Goal: Information Seeking & Learning: Check status

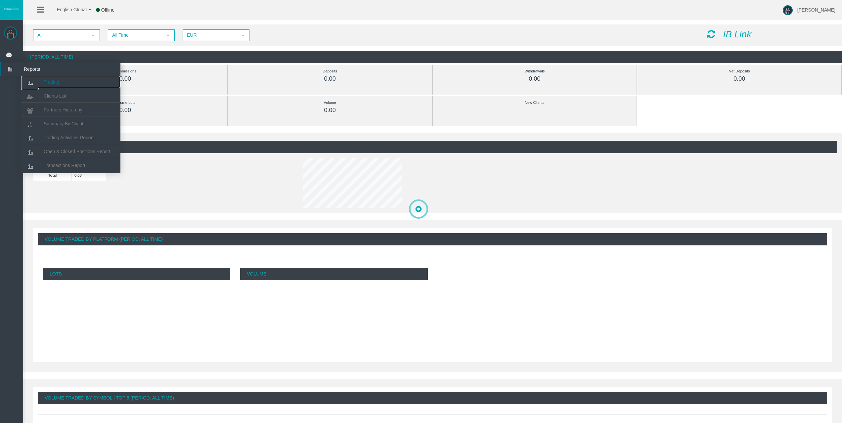
click at [49, 84] on span "Trading" at bounding box center [52, 81] width 16 height 5
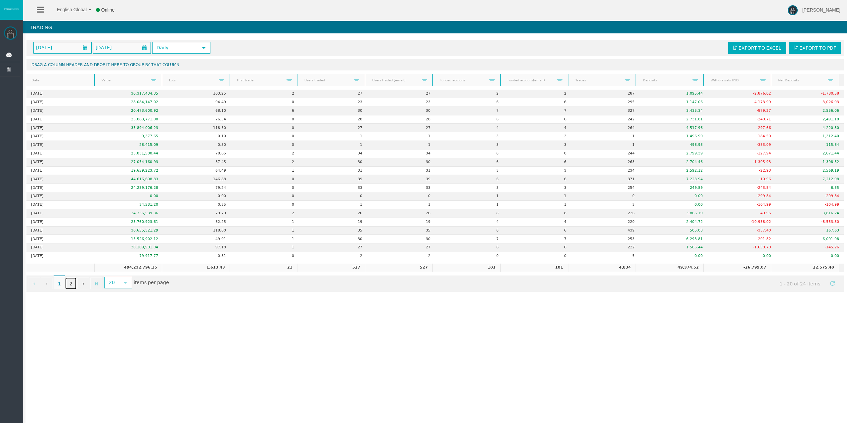
click at [71, 281] on link "2" at bounding box center [70, 284] width 11 height 12
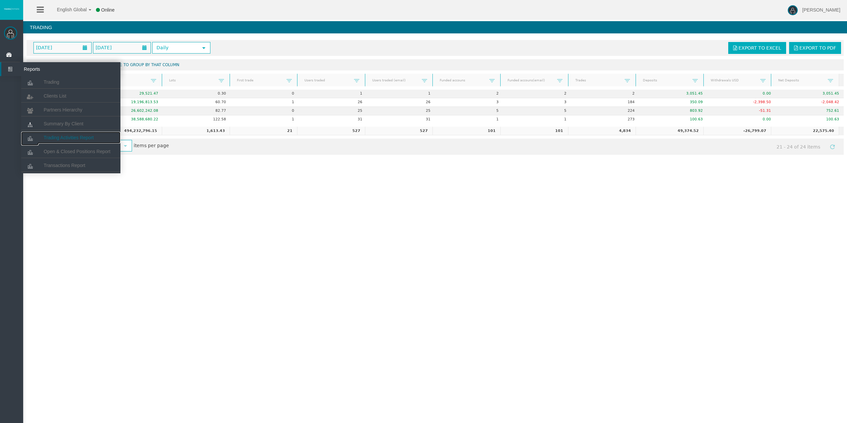
click at [82, 139] on span "Trading Activities Report" at bounding box center [69, 137] width 50 height 5
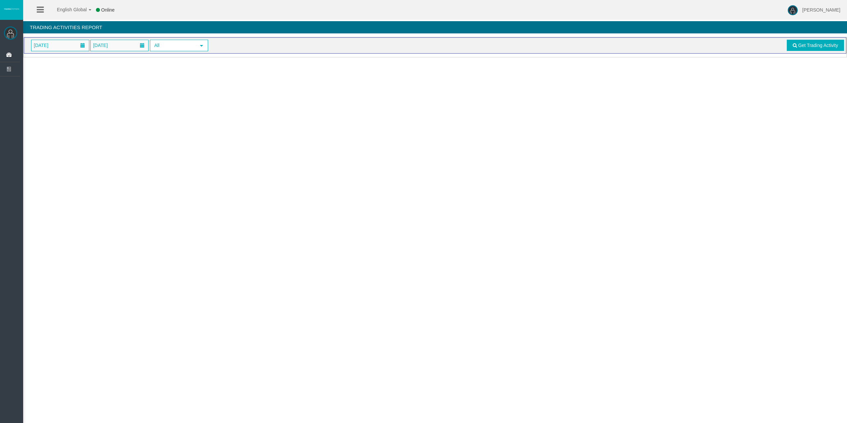
click at [50, 48] on span "[DATE]" at bounding box center [41, 45] width 19 height 9
click at [77, 120] on link "24" at bounding box center [75, 123] width 12 height 12
click at [813, 46] on span "Get Trading Activity" at bounding box center [818, 45] width 40 height 5
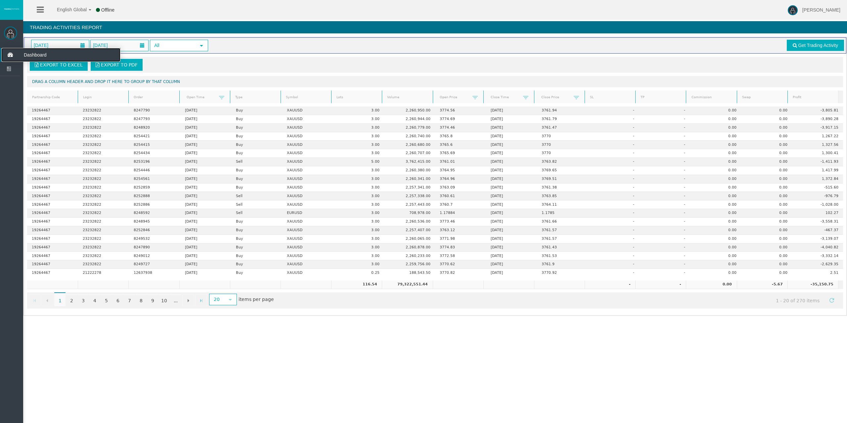
click at [9, 57] on icon at bounding box center [10, 55] width 18 height 14
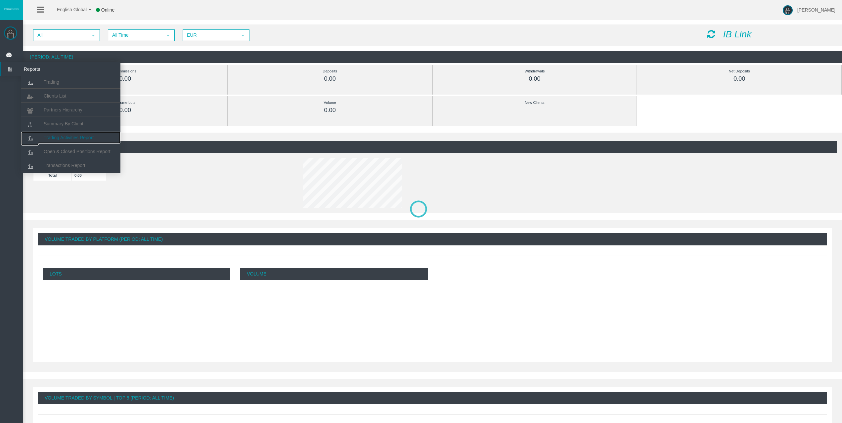
click at [57, 134] on link "Trading Activities Report" at bounding box center [70, 138] width 99 height 12
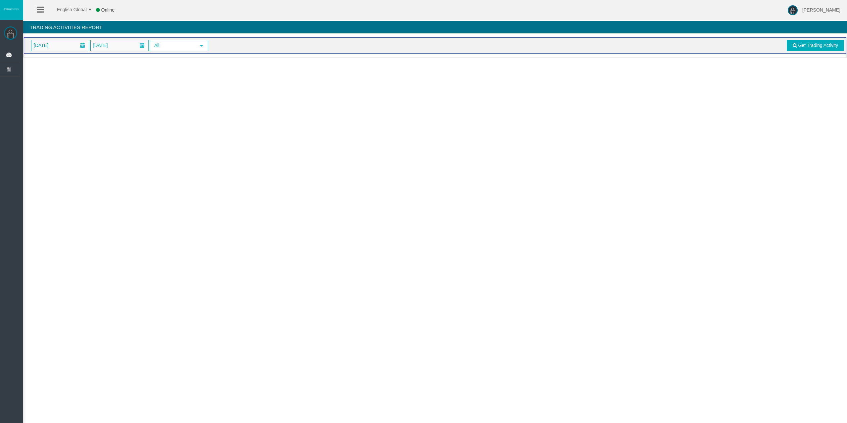
click at [68, 46] on span "[DATE]" at bounding box center [60, 45] width 58 height 11
click at [75, 125] on link "24" at bounding box center [75, 123] width 12 height 12
click at [830, 46] on span "Get Trading Activity" at bounding box center [818, 45] width 40 height 5
click at [79, 41] on span at bounding box center [83, 45] width 12 height 10
click at [78, 127] on link "24" at bounding box center [75, 123] width 12 height 12
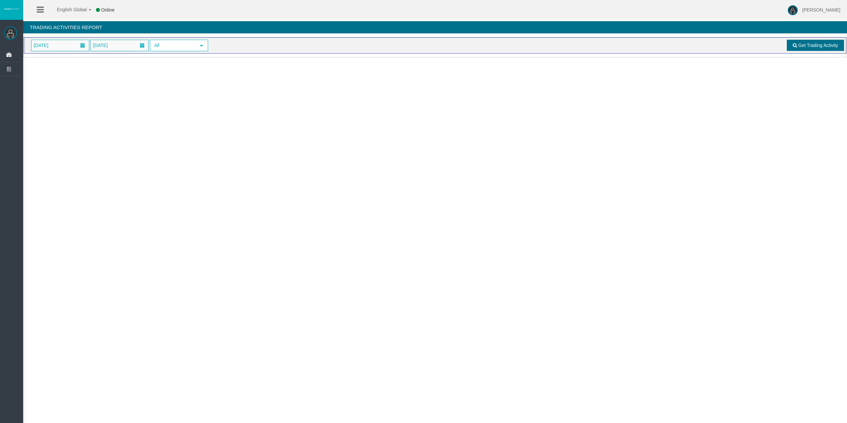
click at [813, 46] on span "Get Trading Activity" at bounding box center [818, 45] width 40 height 5
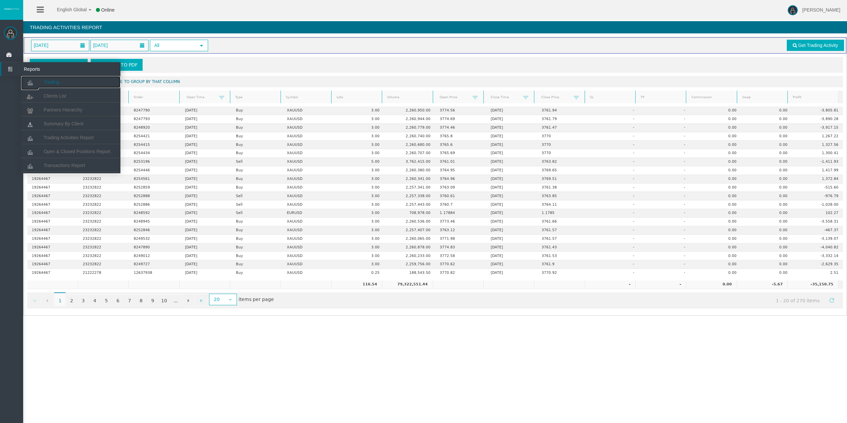
click at [48, 82] on span "Trading" at bounding box center [52, 81] width 16 height 5
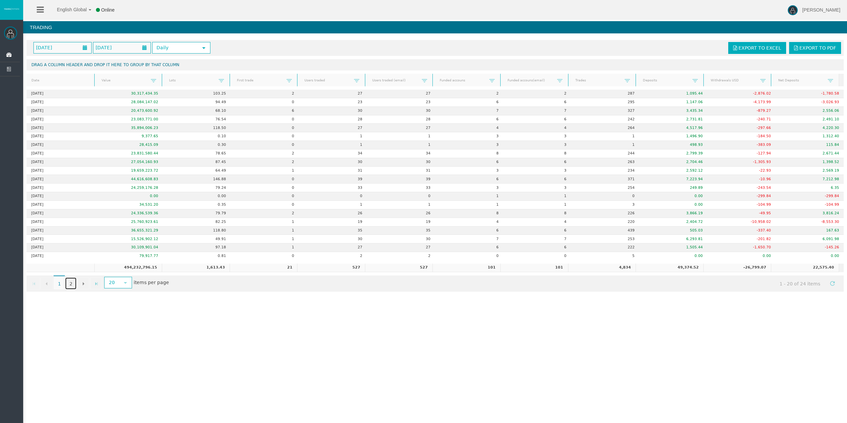
click at [70, 284] on link "2" at bounding box center [70, 284] width 11 height 12
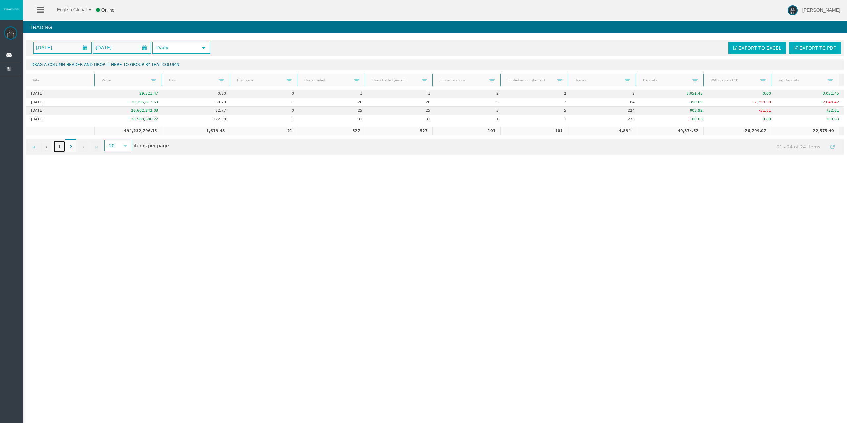
click at [60, 147] on link "1" at bounding box center [59, 147] width 11 height 12
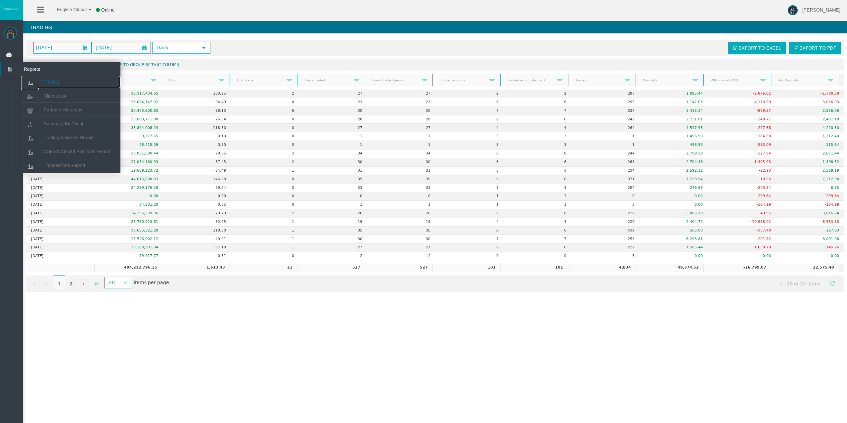
click at [52, 81] on span "Trading" at bounding box center [52, 81] width 16 height 5
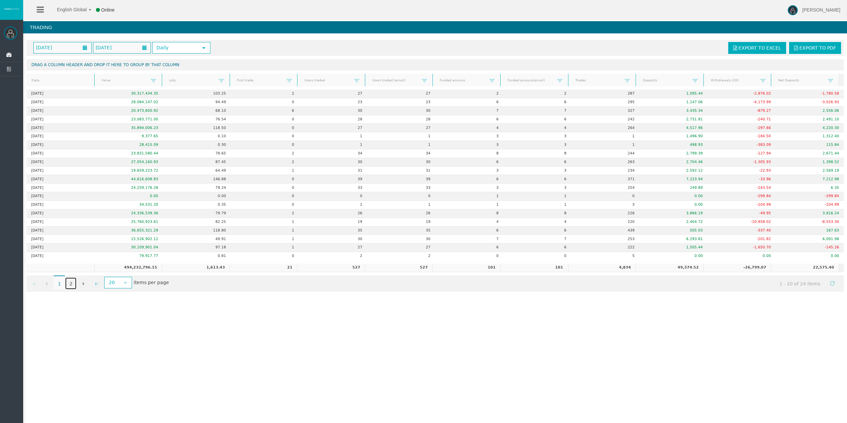
click at [72, 282] on link "2" at bounding box center [70, 284] width 11 height 12
click at [74, 280] on link "2" at bounding box center [70, 284] width 11 height 12
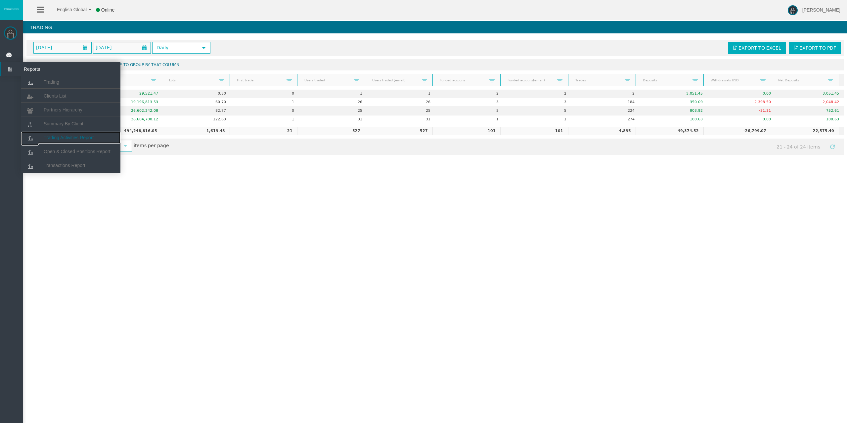
click at [69, 138] on span "Trading Activities Report" at bounding box center [69, 137] width 50 height 5
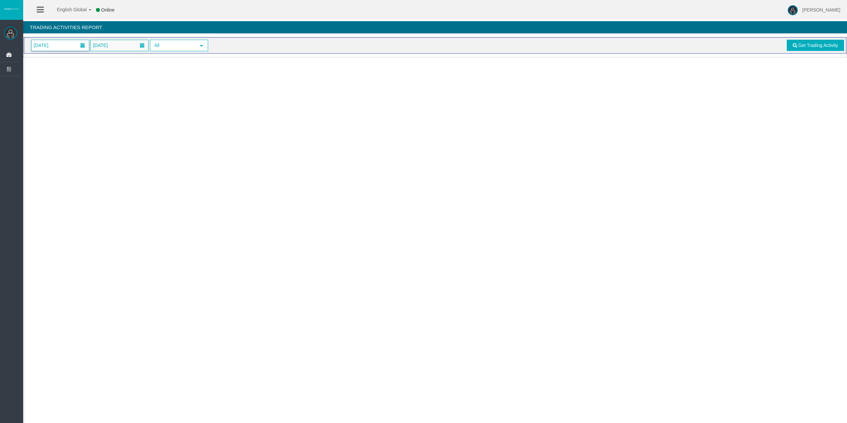
click at [65, 47] on span "[DATE]" at bounding box center [60, 45] width 58 height 11
click at [76, 122] on link "24" at bounding box center [75, 123] width 12 height 12
click at [794, 50] on link "Get Trading Activity" at bounding box center [816, 45] width 58 height 11
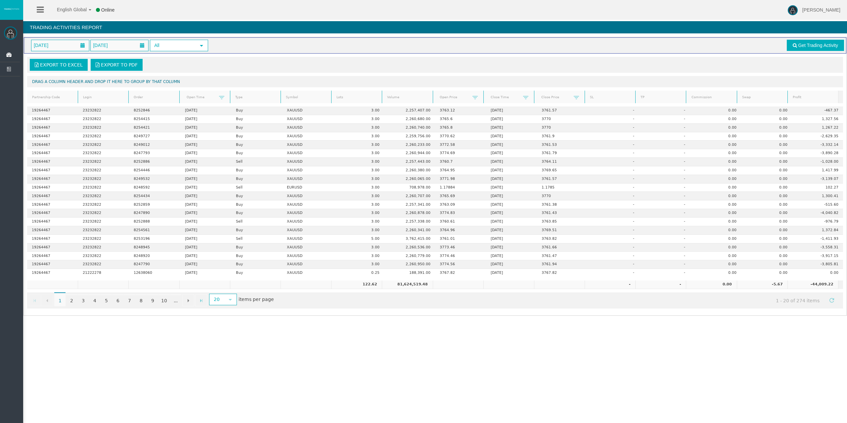
click at [349, 97] on link "Lots" at bounding box center [356, 97] width 49 height 9
click at [71, 304] on link "2" at bounding box center [71, 300] width 11 height 12
click at [61, 300] on link "1" at bounding box center [59, 300] width 11 height 12
click at [806, 98] on link "Profit" at bounding box center [812, 97] width 49 height 9
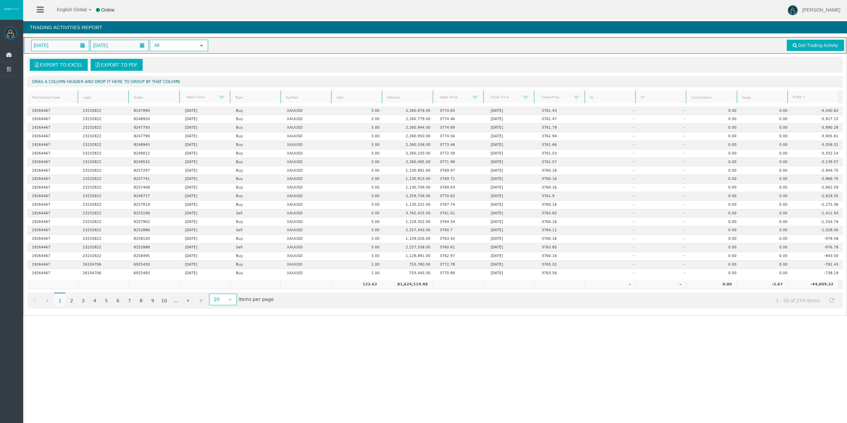
click at [803, 95] on link "Profit" at bounding box center [812, 97] width 49 height 9
click at [348, 102] on th "Lots" at bounding box center [356, 97] width 51 height 13
click at [355, 95] on link "Lots" at bounding box center [356, 97] width 49 height 9
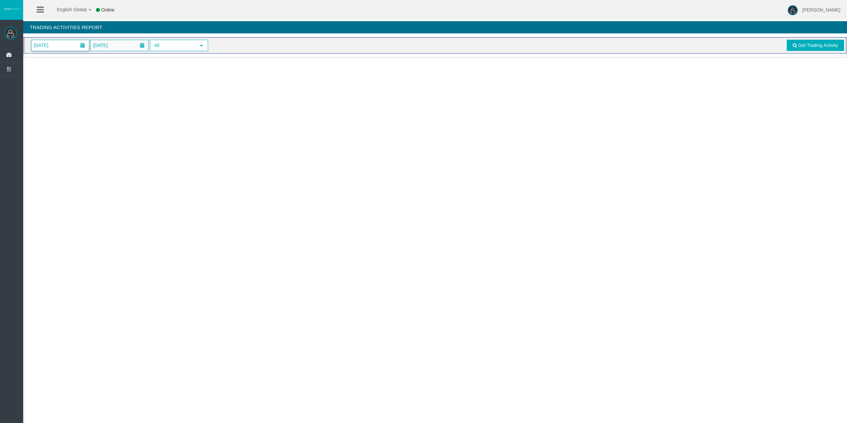
click at [73, 48] on span "[DATE]" at bounding box center [60, 45] width 58 height 11
click at [74, 124] on link "24" at bounding box center [75, 123] width 12 height 12
click at [796, 42] on link "Get Trading Activity" at bounding box center [816, 45] width 58 height 11
click at [71, 46] on span "[DATE]" at bounding box center [60, 45] width 58 height 11
click at [74, 122] on link "24" at bounding box center [75, 123] width 12 height 12
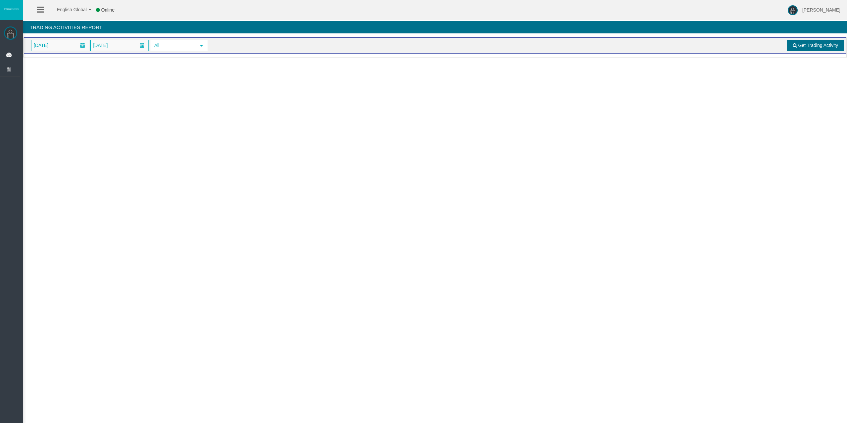
click at [801, 50] on link "Get Trading Activity" at bounding box center [816, 45] width 58 height 11
click at [50, 44] on span "[DATE]" at bounding box center [41, 45] width 19 height 9
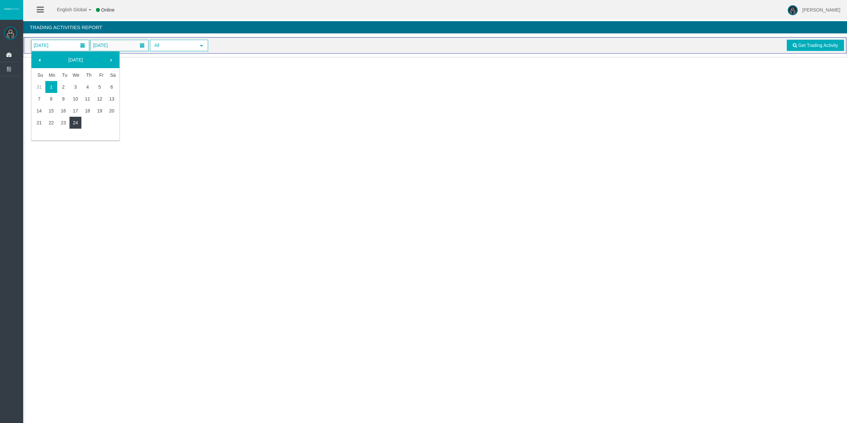
click at [78, 120] on link "24" at bounding box center [75, 123] width 12 height 12
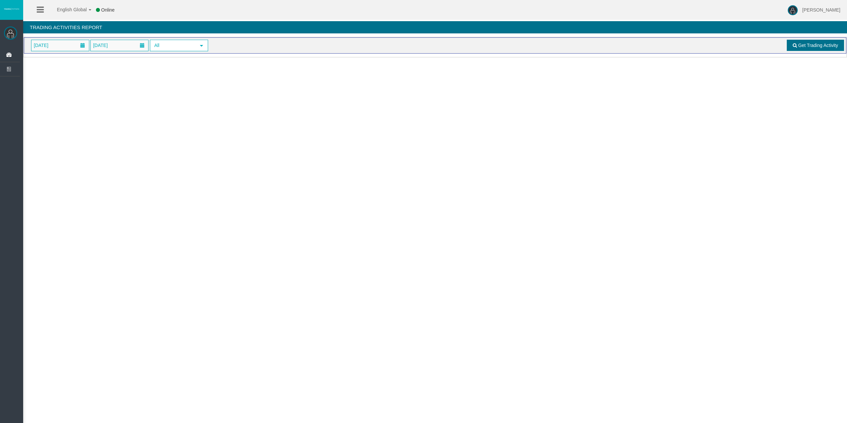
click at [800, 44] on span "Get Trading Activity" at bounding box center [818, 45] width 40 height 5
click at [61, 47] on span "[DATE]" at bounding box center [60, 45] width 58 height 11
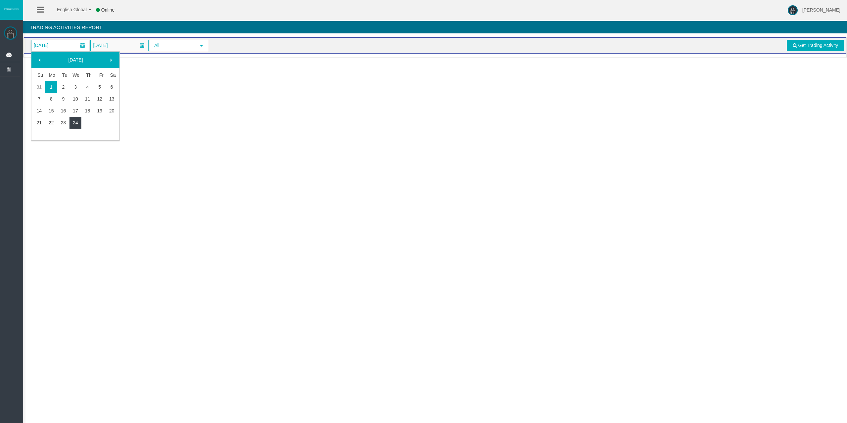
click at [77, 119] on link "24" at bounding box center [75, 123] width 12 height 12
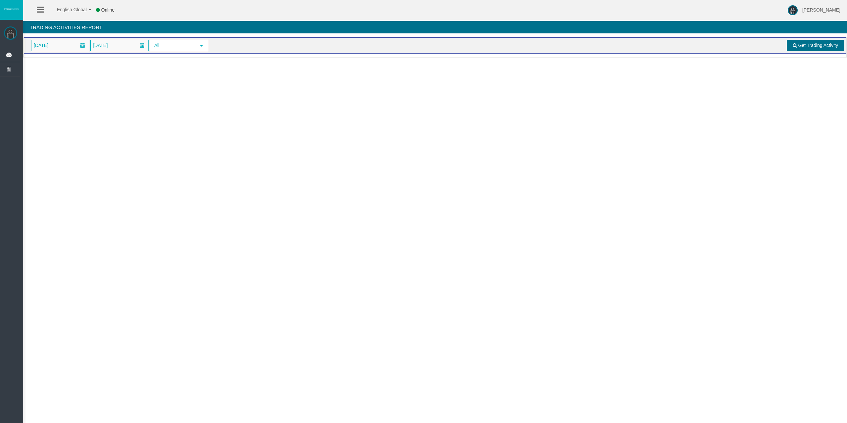
click at [798, 50] on link "Get Trading Activity" at bounding box center [816, 45] width 58 height 11
click at [67, 45] on span "[DATE]" at bounding box center [60, 45] width 58 height 11
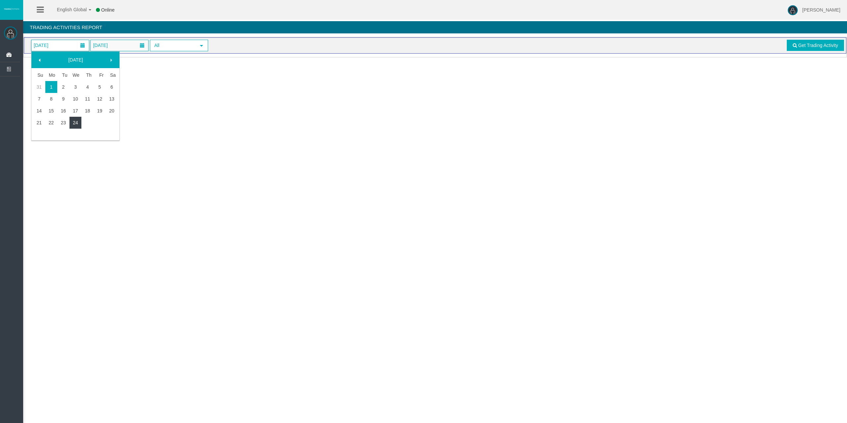
click at [77, 123] on link "24" at bounding box center [75, 123] width 12 height 12
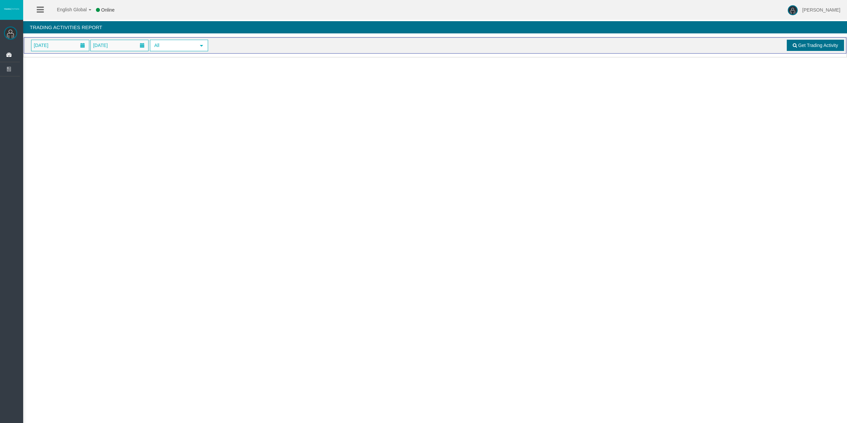
click at [803, 48] on link "Get Trading Activity" at bounding box center [816, 45] width 58 height 11
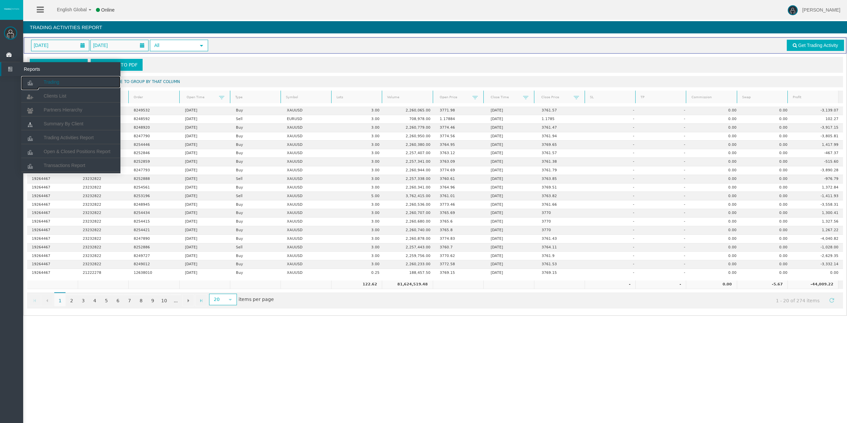
click at [38, 80] on icon at bounding box center [30, 83] width 18 height 14
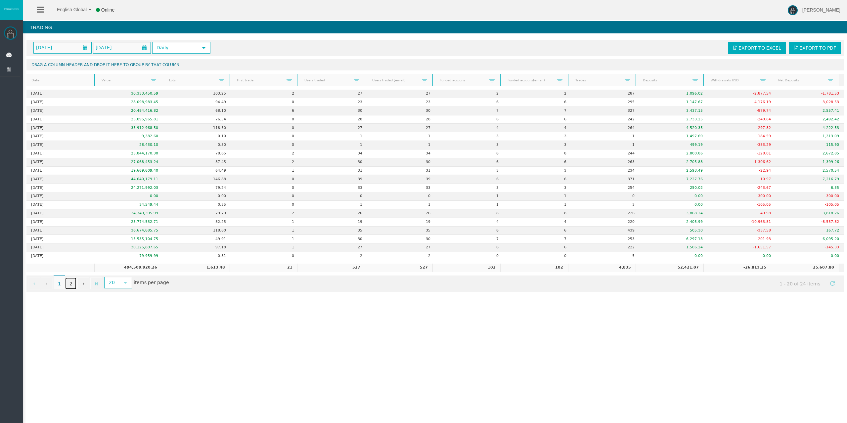
click at [69, 283] on link "2" at bounding box center [70, 284] width 11 height 12
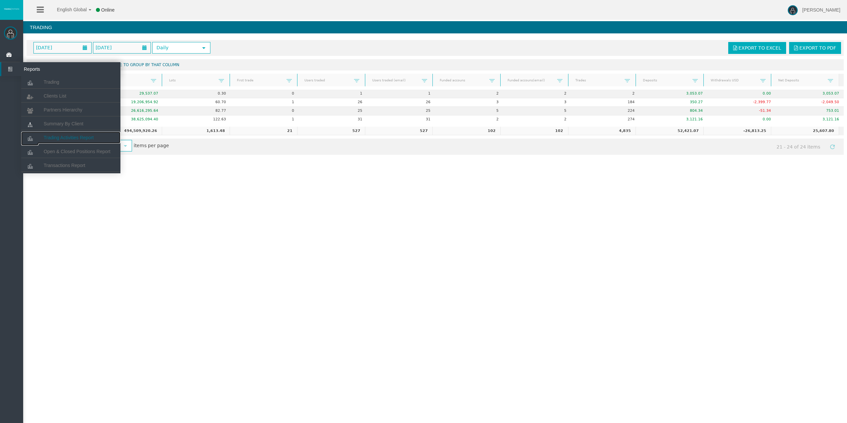
click at [79, 135] on link "Trading Activities Report" at bounding box center [70, 138] width 99 height 12
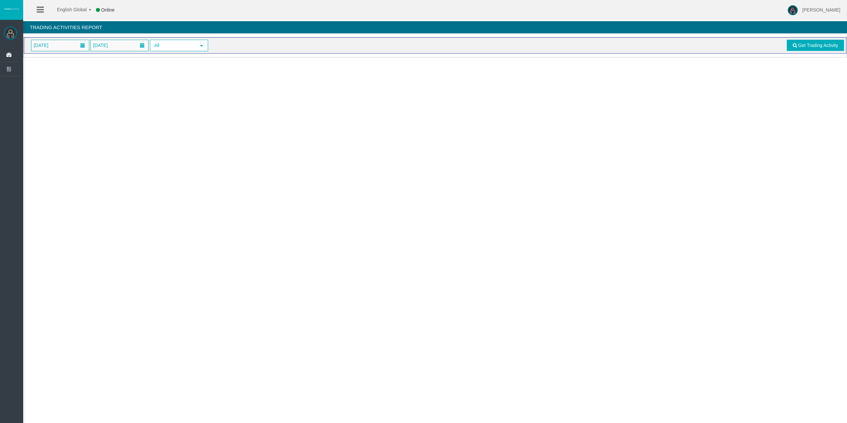
click at [64, 46] on span "[DATE]" at bounding box center [60, 45] width 58 height 11
click at [78, 120] on link "24" at bounding box center [75, 123] width 12 height 12
click at [798, 46] on link "Get Trading Activity" at bounding box center [816, 45] width 58 height 11
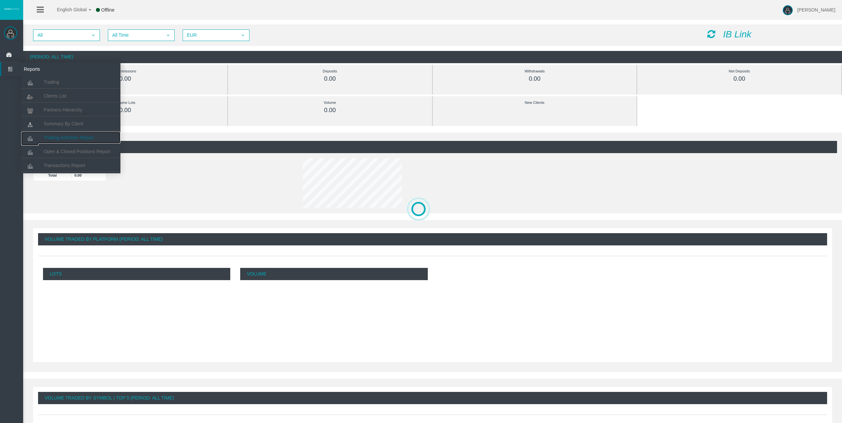
click at [77, 133] on link "Trading Activities Report" at bounding box center [70, 138] width 99 height 12
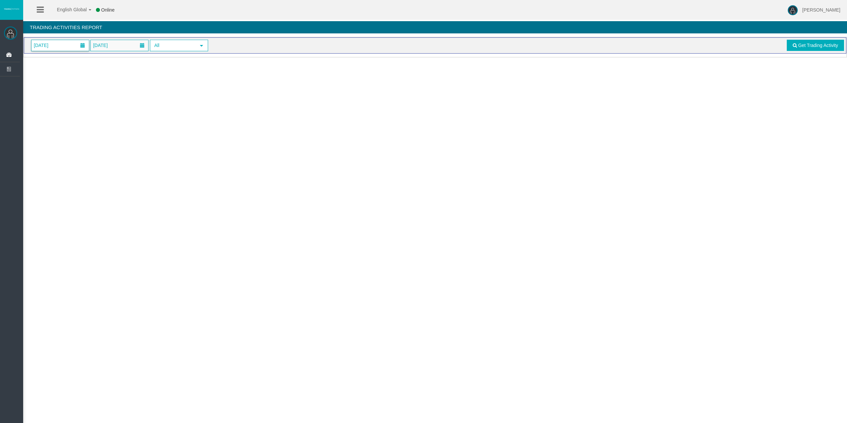
click at [65, 42] on span "[DATE]" at bounding box center [60, 45] width 58 height 11
click at [75, 123] on link "24" at bounding box center [75, 123] width 12 height 12
click at [794, 48] on link "Get Trading Activity" at bounding box center [816, 45] width 58 height 11
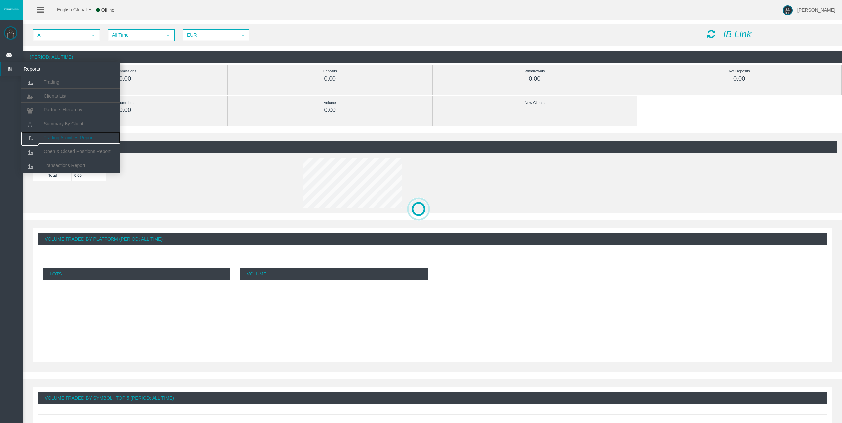
click at [65, 140] on link "Trading Activities Report" at bounding box center [70, 138] width 99 height 12
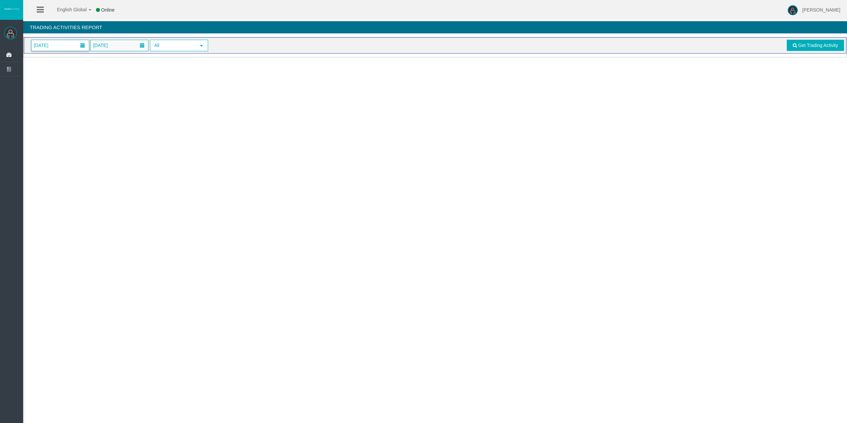
click at [66, 42] on span "[DATE]" at bounding box center [60, 45] width 58 height 11
click at [72, 123] on link "24" at bounding box center [75, 123] width 12 height 12
click at [791, 46] on link "Get Trading Activity" at bounding box center [816, 45] width 58 height 11
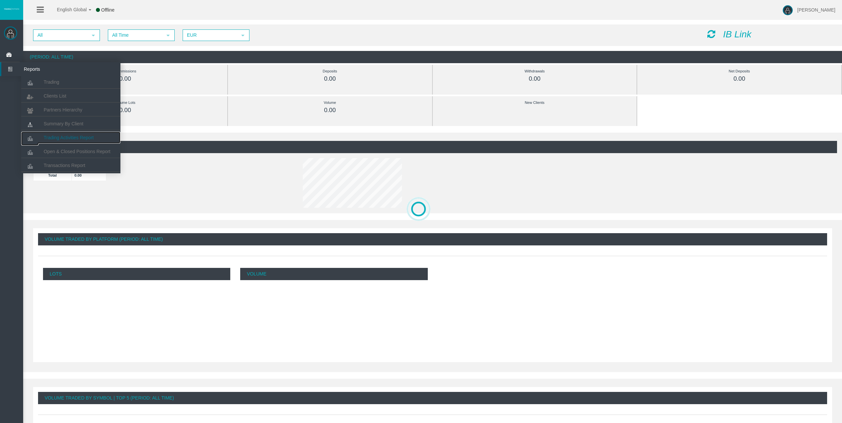
click at [60, 137] on span "Trading Activities Report" at bounding box center [69, 137] width 50 height 5
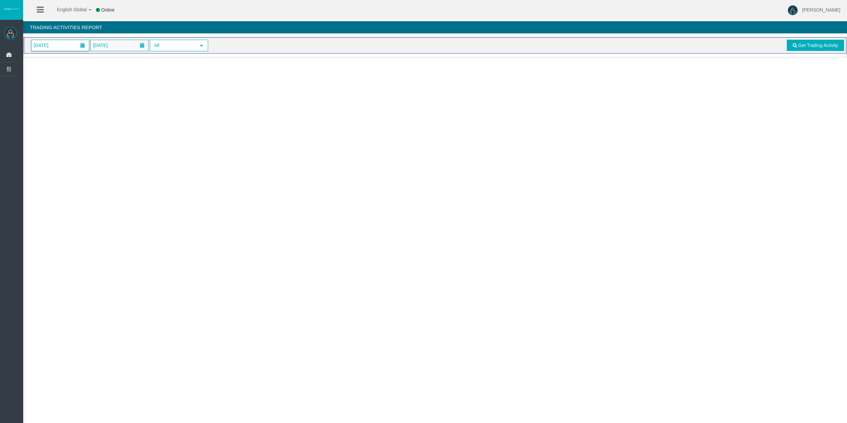
click at [65, 48] on span "[DATE]" at bounding box center [60, 45] width 58 height 11
click at [77, 121] on link "24" at bounding box center [75, 123] width 12 height 12
click at [810, 45] on span "Get Trading Activity" at bounding box center [818, 45] width 40 height 5
click at [64, 52] on div "01/09/2025 24/09/2025 All select Get Trading Activity" at bounding box center [435, 45] width 822 height 16
click at [50, 48] on span "[DATE]" at bounding box center [41, 45] width 19 height 9
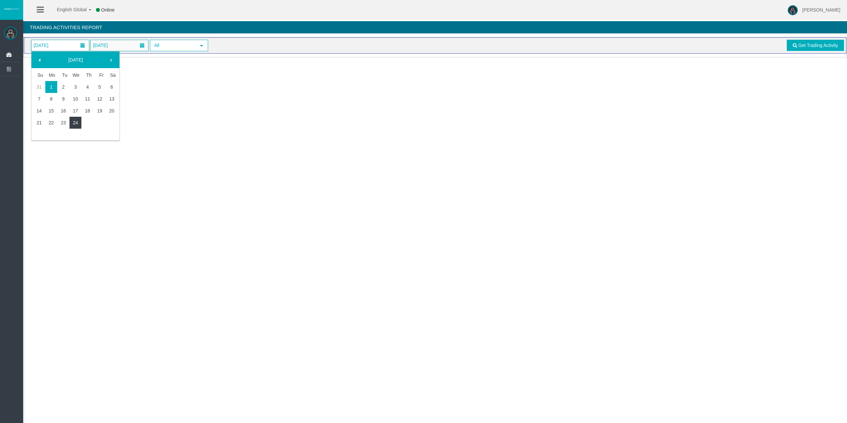
click at [76, 123] on link "24" at bounding box center [75, 123] width 12 height 12
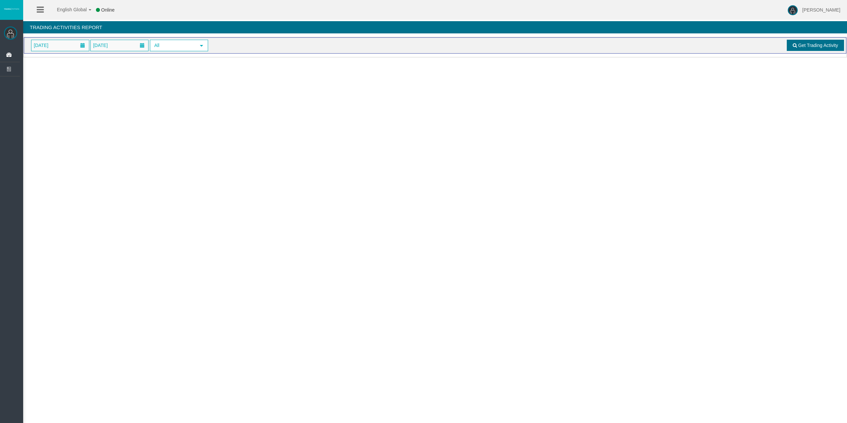
click at [799, 43] on span "Get Trading Activity" at bounding box center [818, 45] width 40 height 5
click at [67, 48] on span "[DATE]" at bounding box center [60, 45] width 58 height 11
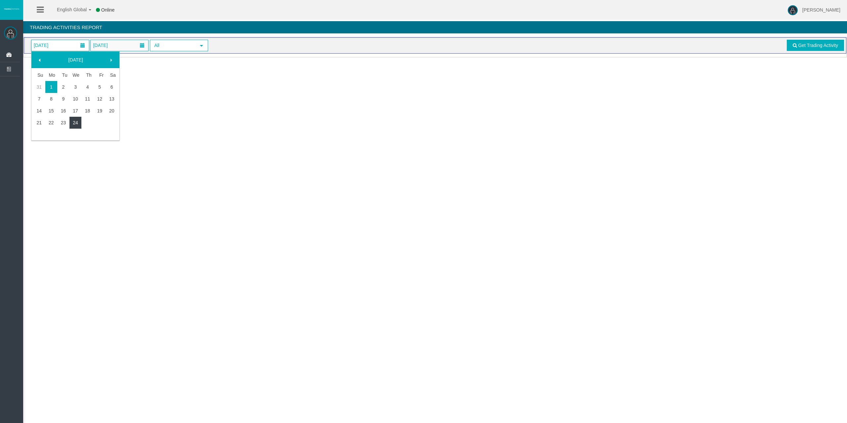
click at [75, 121] on link "24" at bounding box center [75, 123] width 12 height 12
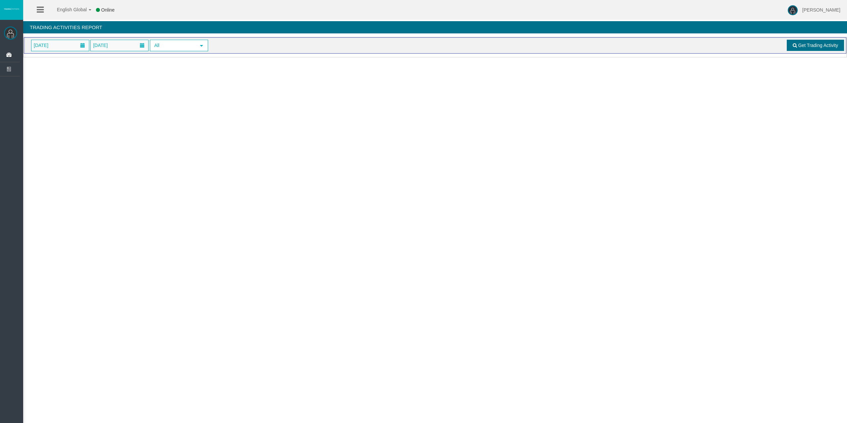
click at [800, 45] on span "Get Trading Activity" at bounding box center [818, 45] width 40 height 5
click at [81, 43] on span at bounding box center [82, 45] width 5 height 5
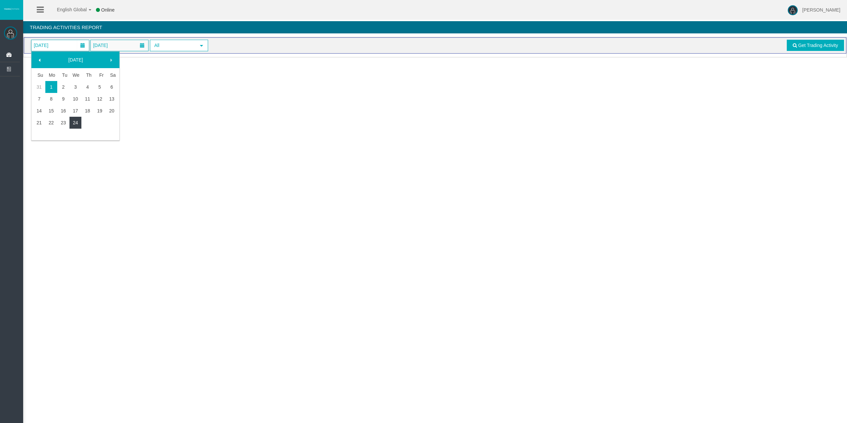
click at [75, 119] on link "24" at bounding box center [75, 123] width 12 height 12
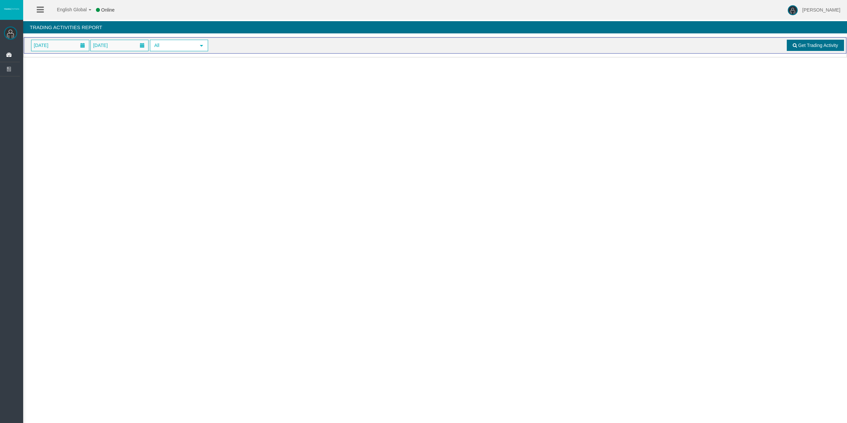
click at [809, 45] on span "Get Trading Activity" at bounding box center [818, 45] width 40 height 5
click at [58, 51] on span "[DATE]" at bounding box center [60, 45] width 58 height 11
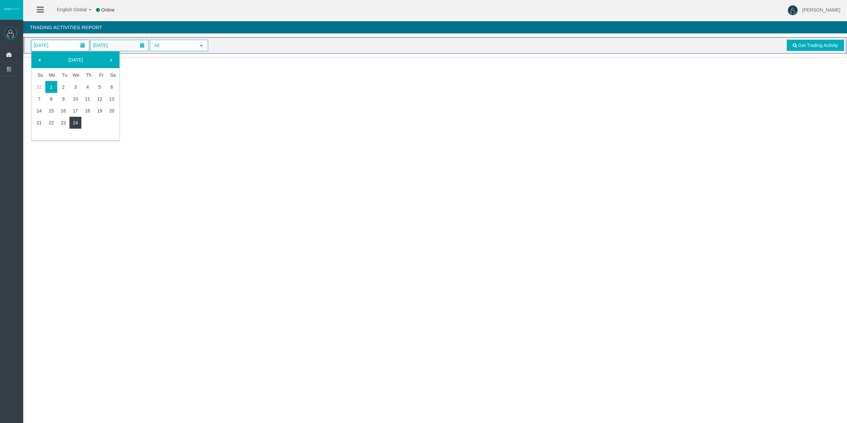
click at [78, 119] on link "24" at bounding box center [75, 123] width 12 height 12
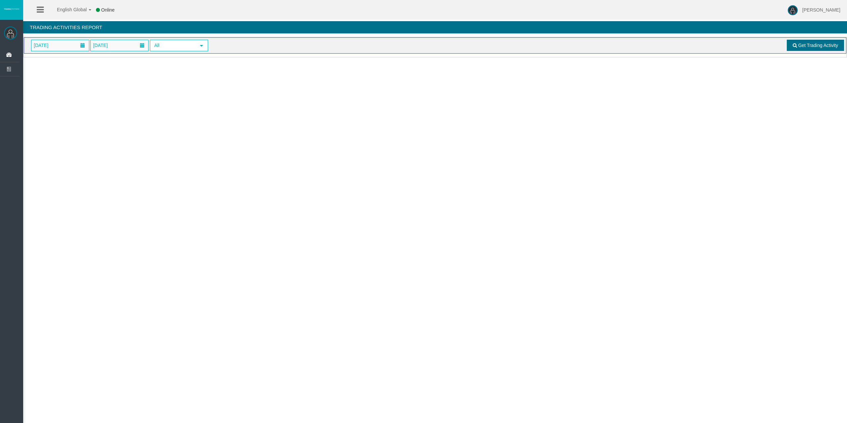
click at [805, 43] on span "Get Trading Activity" at bounding box center [818, 45] width 40 height 5
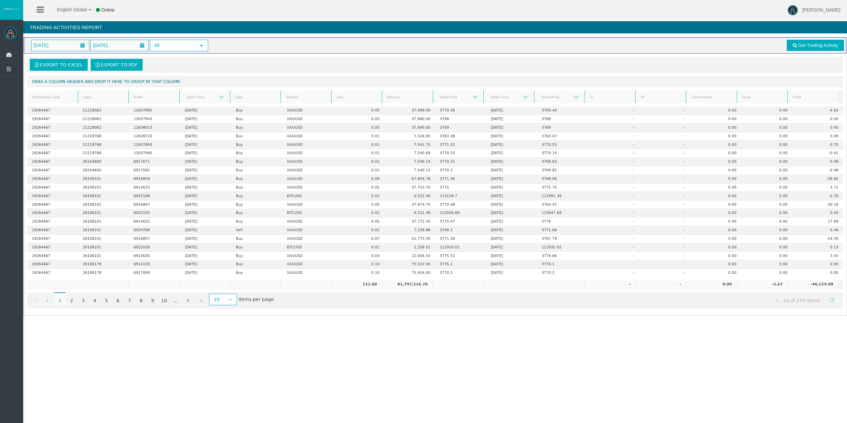
click at [347, 98] on link "Lots" at bounding box center [356, 97] width 49 height 9
click at [346, 97] on link "Lots" at bounding box center [356, 97] width 49 height 9
click at [72, 303] on link "2" at bounding box center [71, 300] width 11 height 12
click at [87, 300] on link "3" at bounding box center [82, 300] width 11 height 12
click at [73, 302] on link "2" at bounding box center [71, 300] width 11 height 12
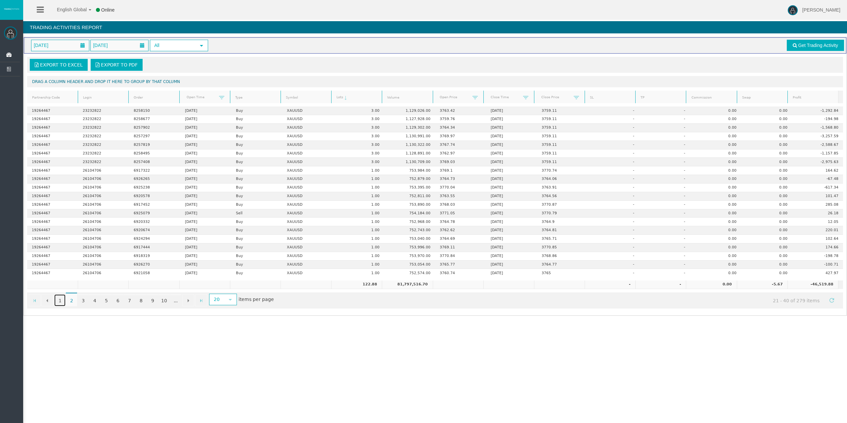
click at [58, 303] on link "1" at bounding box center [59, 300] width 11 height 12
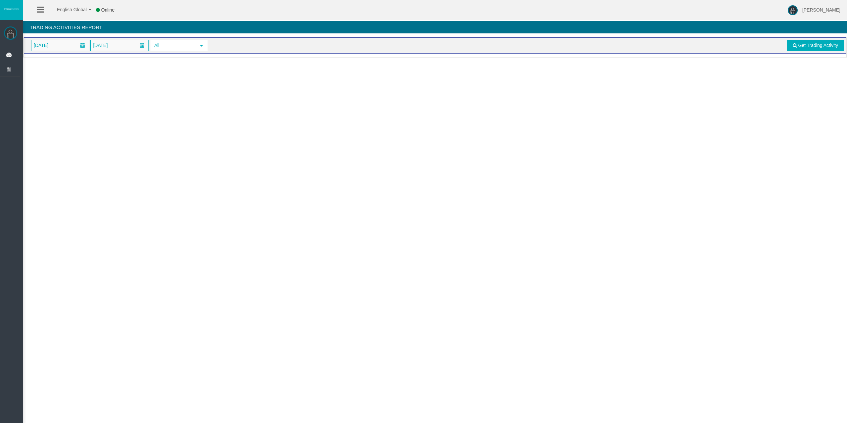
click at [69, 49] on span "[DATE]" at bounding box center [60, 45] width 58 height 11
click at [79, 125] on link "24" at bounding box center [75, 123] width 12 height 12
click at [822, 47] on span "Get Trading Activity" at bounding box center [818, 45] width 40 height 5
click at [71, 43] on span "[DATE]" at bounding box center [60, 45] width 58 height 11
click at [76, 121] on link "24" at bounding box center [75, 123] width 12 height 12
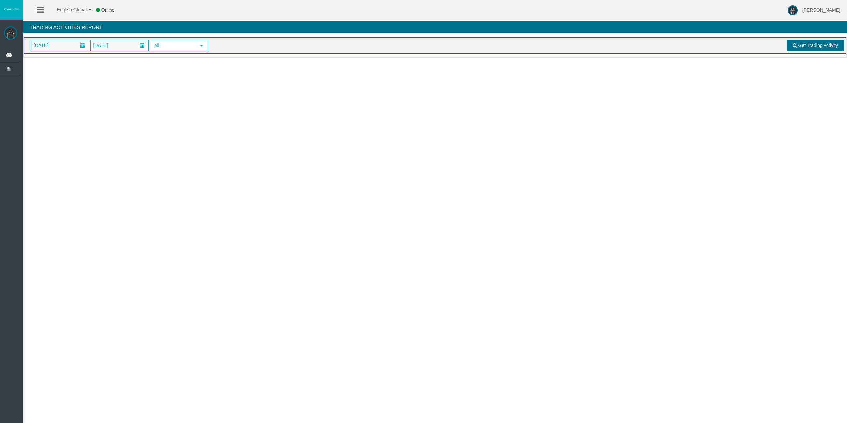
click at [805, 46] on span "Get Trading Activity" at bounding box center [818, 45] width 40 height 5
click at [50, 49] on span "[DATE]" at bounding box center [41, 45] width 19 height 9
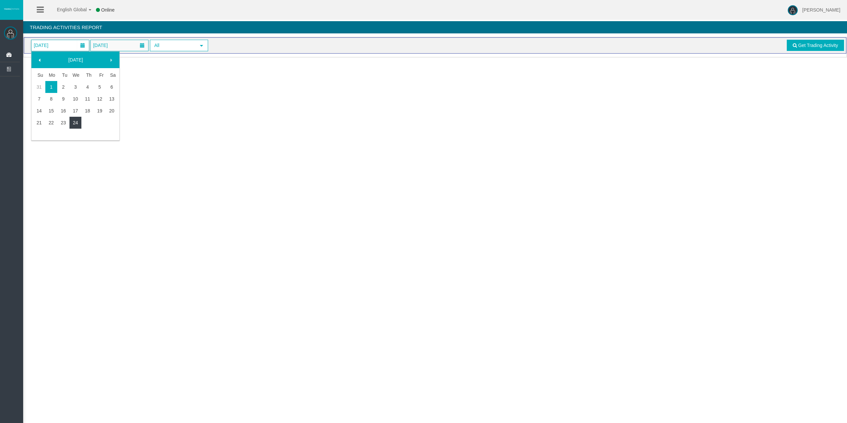
click at [72, 120] on link "24" at bounding box center [75, 123] width 12 height 12
click at [829, 36] on div "Trading Activities Report" at bounding box center [435, 29] width 824 height 16
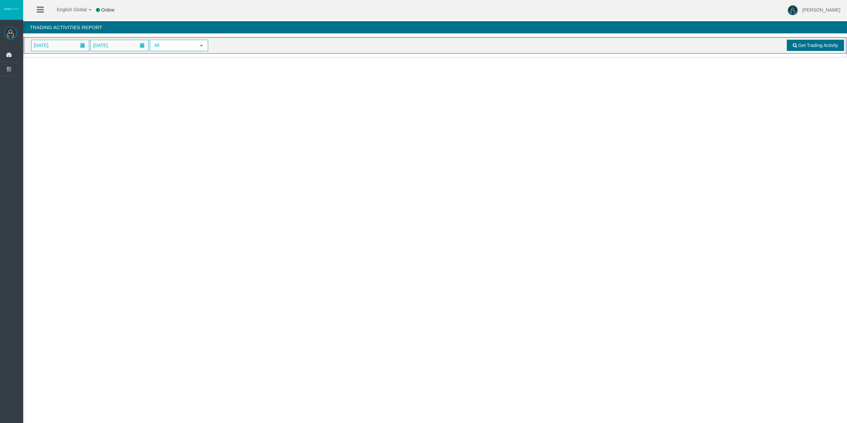
click at [828, 42] on link "Get Trading Activity" at bounding box center [816, 45] width 58 height 11
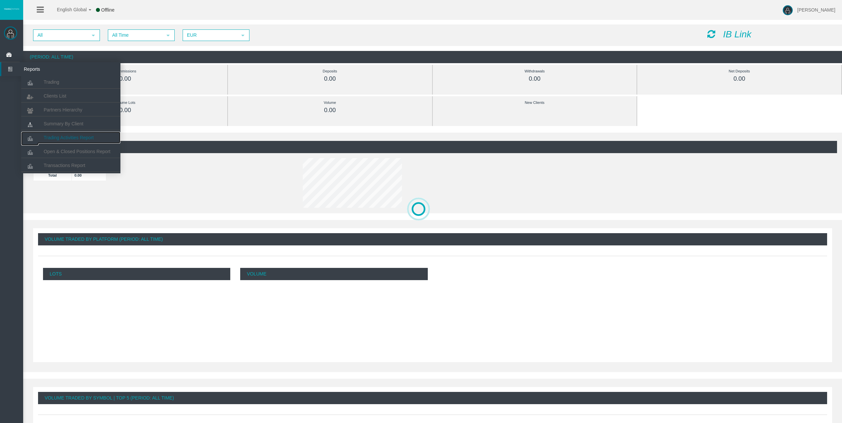
click at [89, 137] on span "Trading Activities Report" at bounding box center [69, 137] width 50 height 5
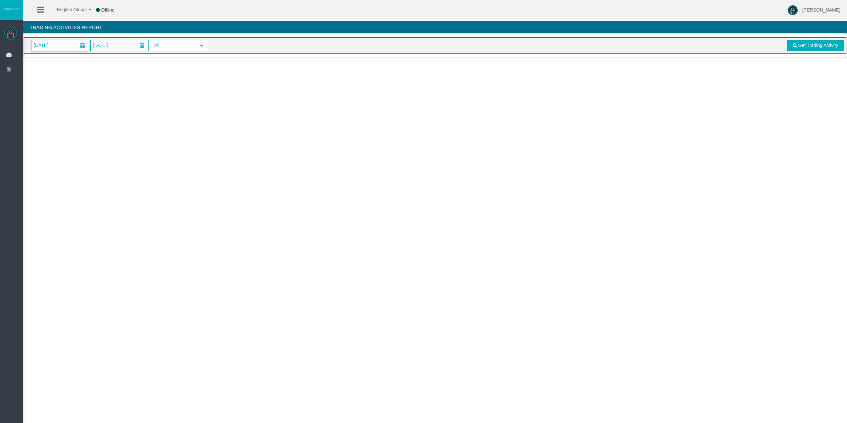
click at [77, 41] on span at bounding box center [83, 45] width 12 height 10
click at [74, 123] on link "24" at bounding box center [75, 123] width 12 height 12
click at [803, 48] on link "Get Trading Activity" at bounding box center [816, 45] width 58 height 11
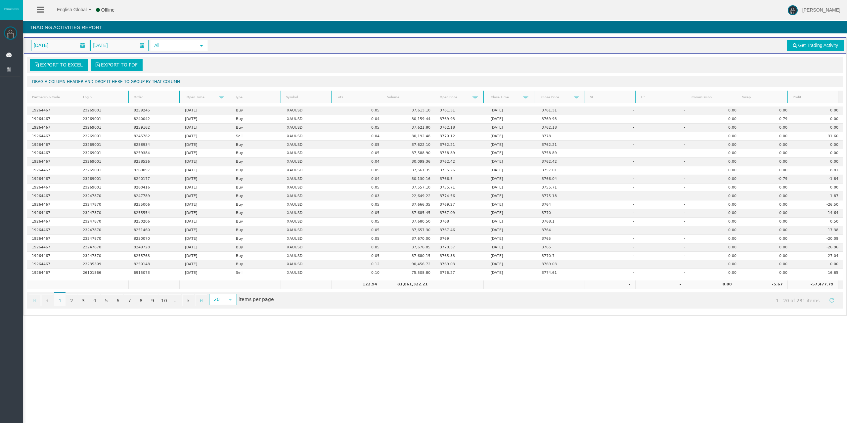
click at [348, 93] on link "Lots" at bounding box center [356, 97] width 49 height 9
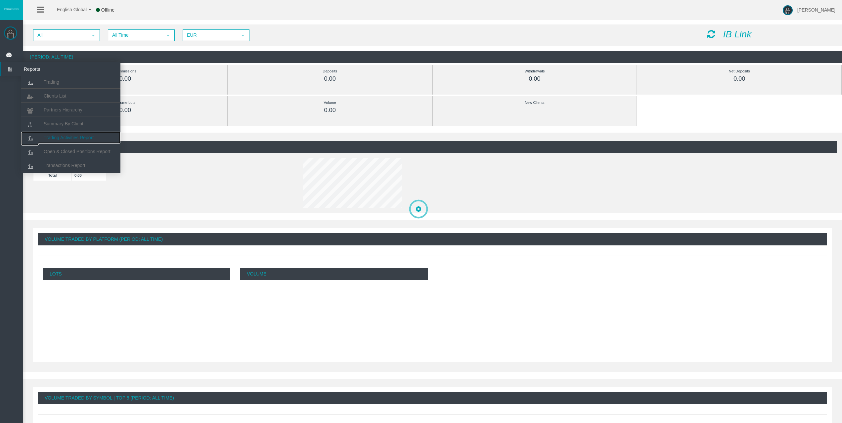
click at [68, 134] on link "Trading Activities Report" at bounding box center [70, 138] width 99 height 12
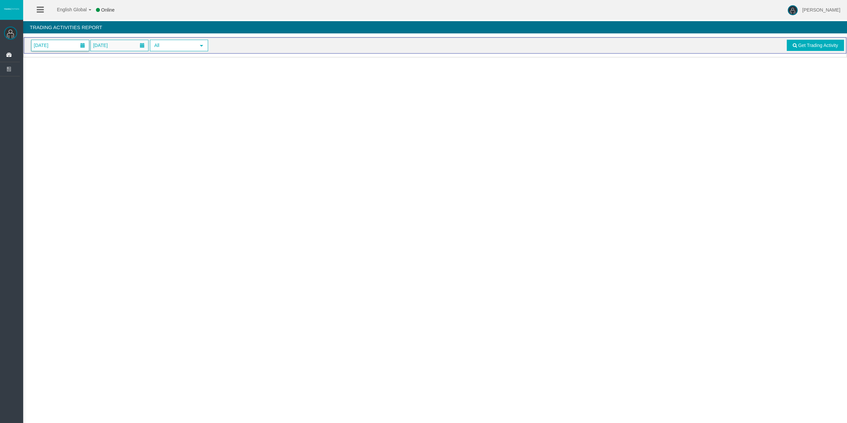
click at [80, 41] on span at bounding box center [83, 45] width 12 height 10
click at [77, 121] on link "24" at bounding box center [75, 123] width 12 height 12
click at [797, 44] on link "Get Trading Activity" at bounding box center [816, 45] width 58 height 11
click at [69, 42] on span "[DATE]" at bounding box center [60, 45] width 58 height 11
click at [77, 124] on link "24" at bounding box center [75, 123] width 12 height 12
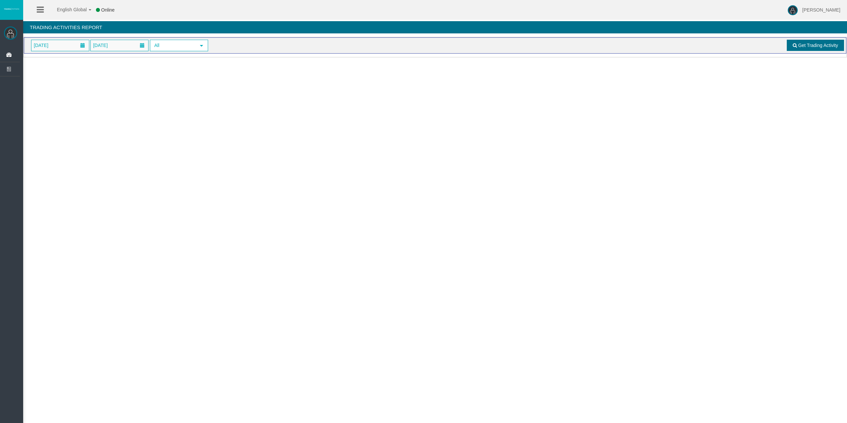
click at [791, 46] on link "Get Trading Activity" at bounding box center [816, 45] width 58 height 11
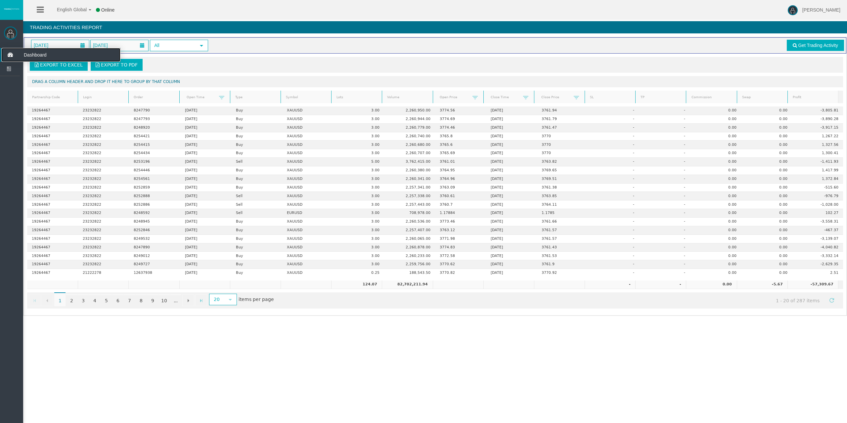
click at [10, 55] on icon at bounding box center [10, 55] width 18 height 14
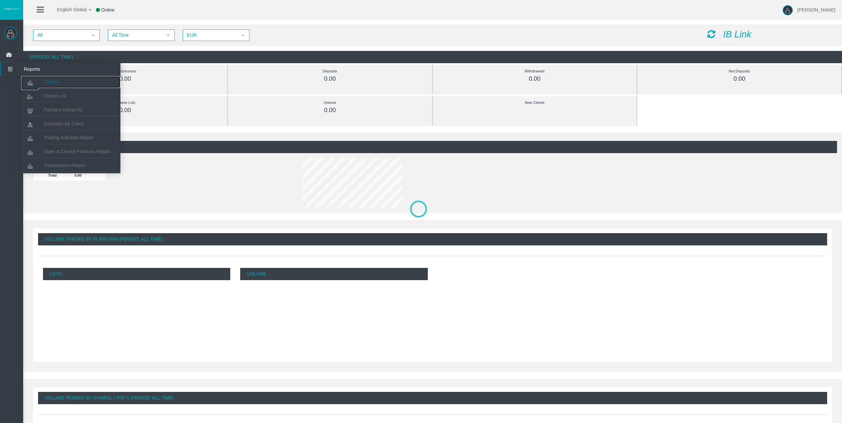
click at [49, 81] on span "Trading" at bounding box center [52, 81] width 16 height 5
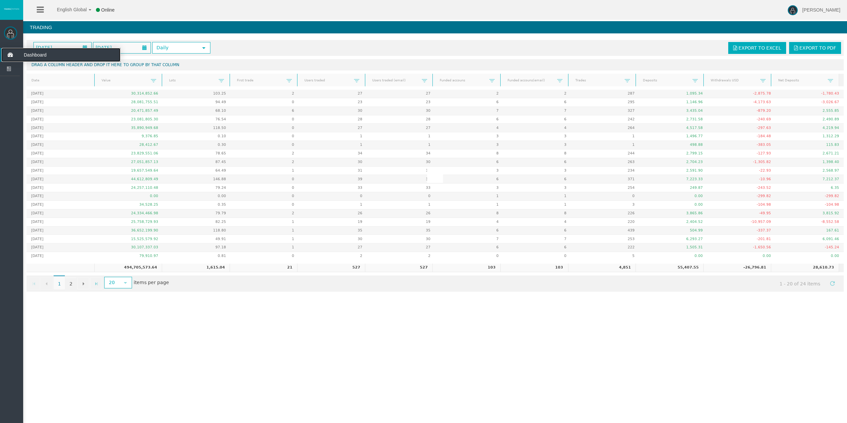
click at [6, 53] on icon at bounding box center [10, 55] width 18 height 14
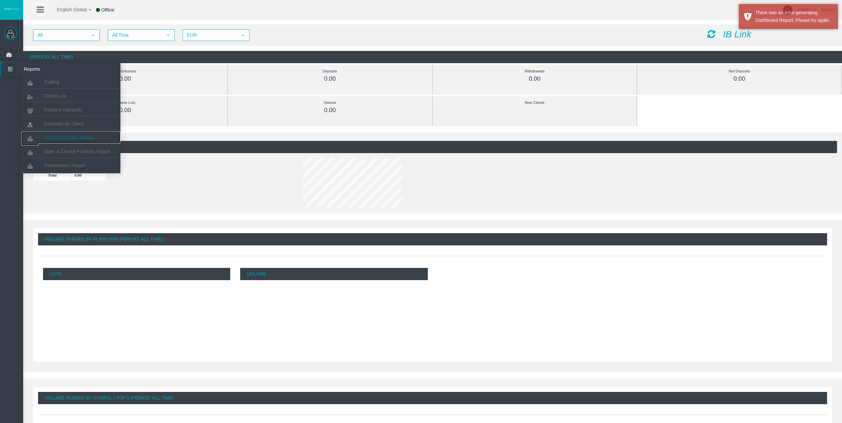
click at [64, 141] on link "Trading Activities Report" at bounding box center [70, 138] width 99 height 12
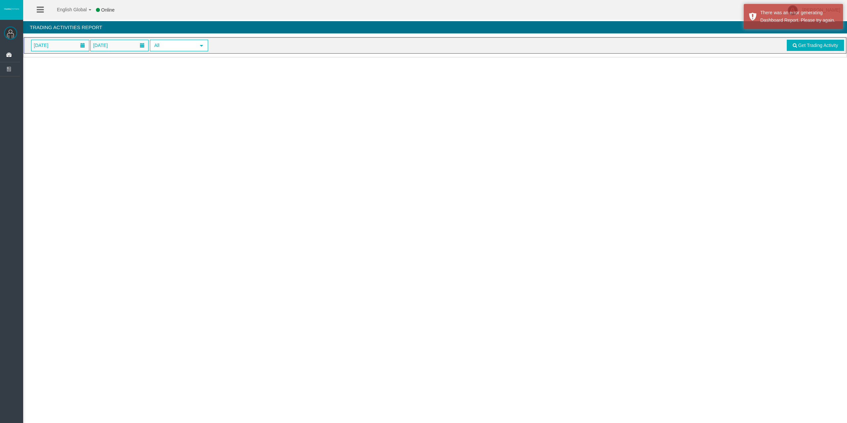
click at [56, 39] on div "01/09/2025 24/09/2025 All select Get Trading Activity" at bounding box center [435, 45] width 822 height 16
click at [50, 42] on span "[DATE]" at bounding box center [41, 45] width 19 height 9
click at [76, 126] on link "24" at bounding box center [75, 123] width 12 height 12
click at [793, 43] on span at bounding box center [795, 45] width 4 height 5
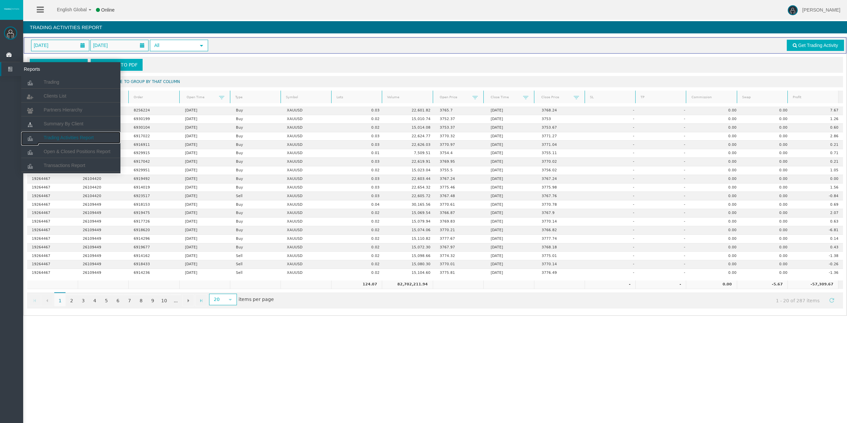
click at [82, 136] on span "Trading Activities Report" at bounding box center [69, 137] width 50 height 5
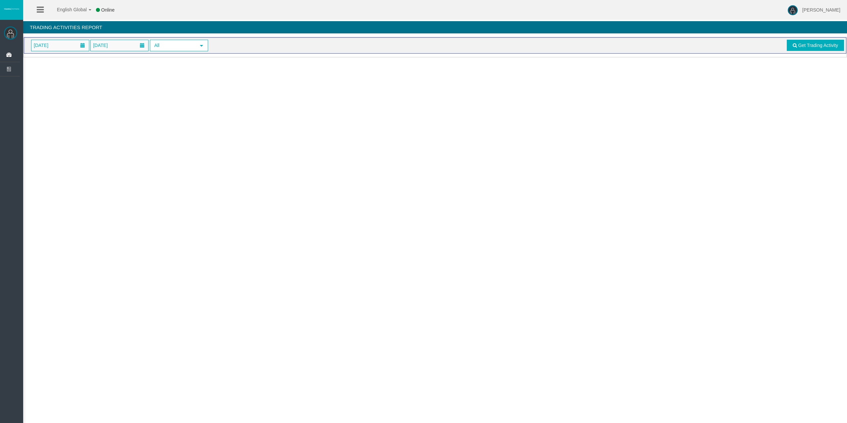
click at [55, 59] on div "Rafael Pacheco Montes Dashboard Reports Trading Clients List Partners Hierarchy" at bounding box center [429, 30] width 835 height 61
click at [59, 47] on span "[DATE]" at bounding box center [60, 45] width 58 height 11
click at [73, 122] on link "24" at bounding box center [75, 123] width 12 height 12
click at [808, 49] on link "Get Trading Activity" at bounding box center [816, 45] width 58 height 11
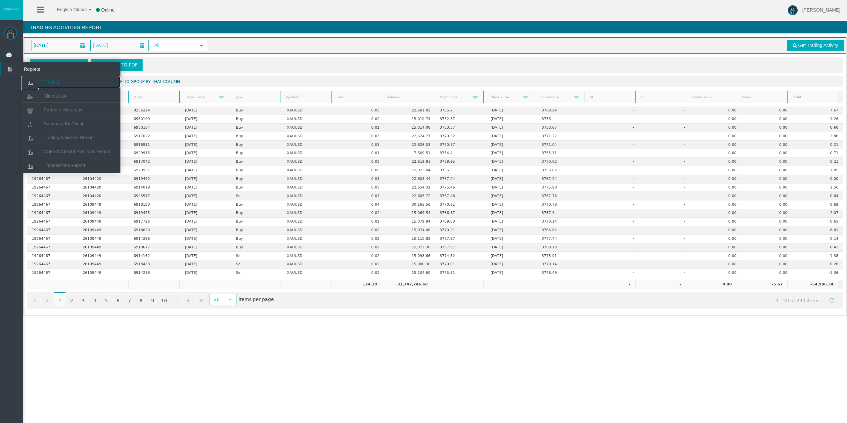
click at [60, 81] on link "Trading" at bounding box center [70, 82] width 99 height 12
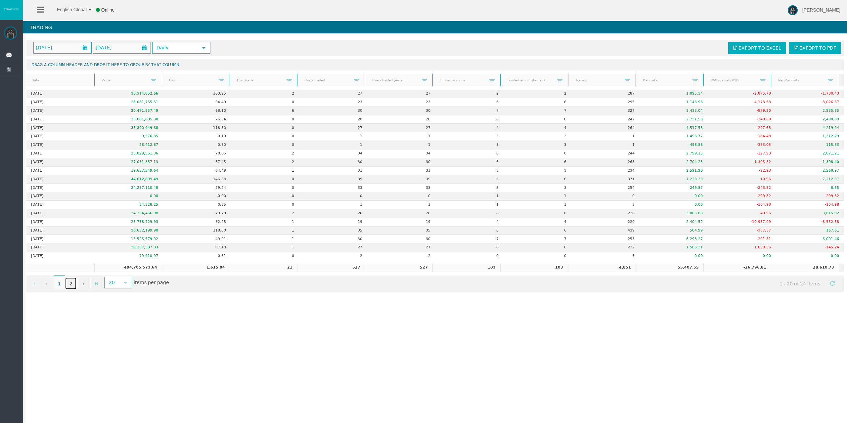
click at [67, 281] on link "2" at bounding box center [70, 284] width 11 height 12
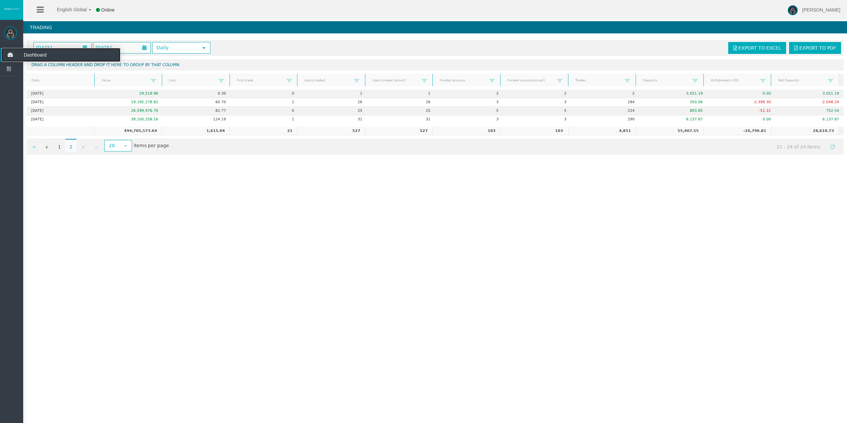
click at [11, 58] on icon at bounding box center [10, 55] width 18 height 14
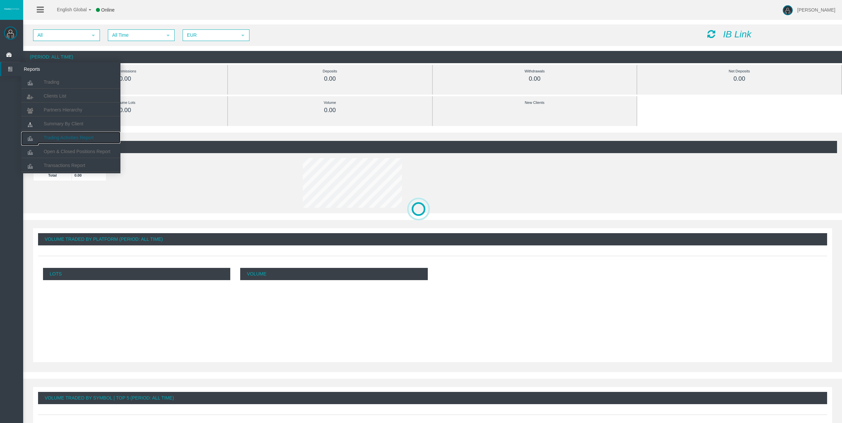
click at [88, 133] on link "Trading Activities Report" at bounding box center [70, 138] width 99 height 12
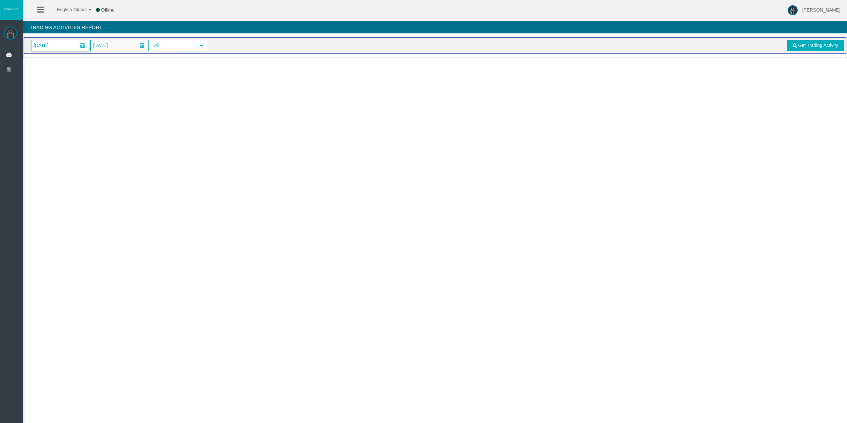
click at [60, 46] on span "[DATE]" at bounding box center [60, 45] width 58 height 11
click at [75, 122] on link "24" at bounding box center [75, 123] width 12 height 12
click at [797, 44] on link "Get Trading Activity" at bounding box center [816, 45] width 58 height 11
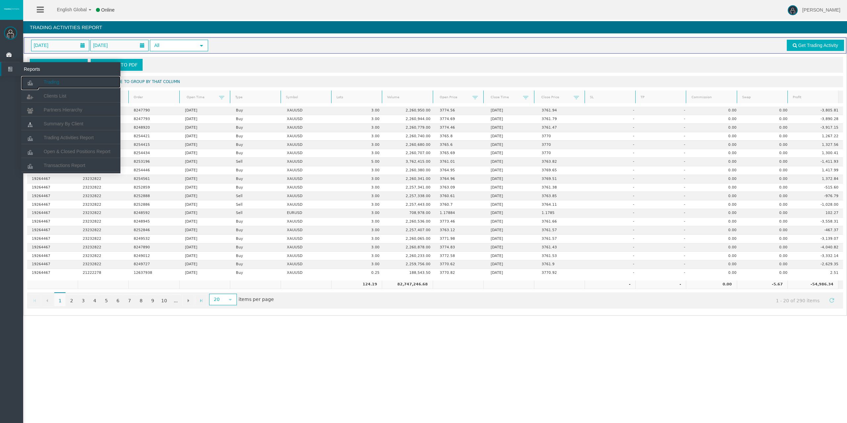
click at [43, 78] on link "Trading" at bounding box center [70, 82] width 99 height 12
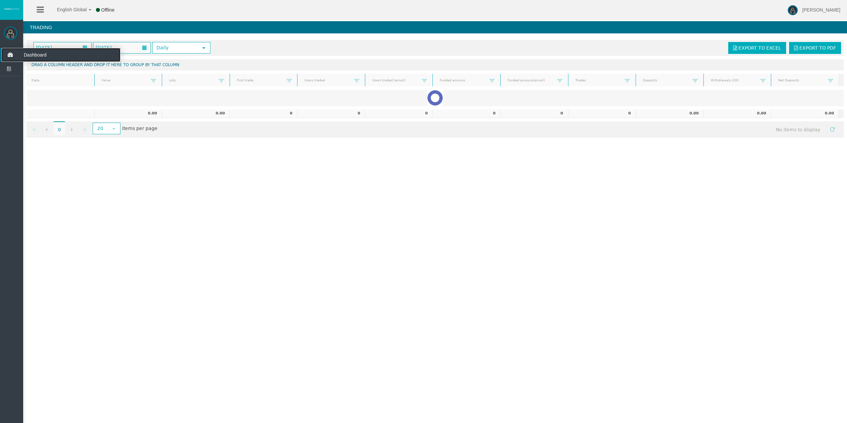
click at [18, 57] on icon at bounding box center [10, 55] width 18 height 14
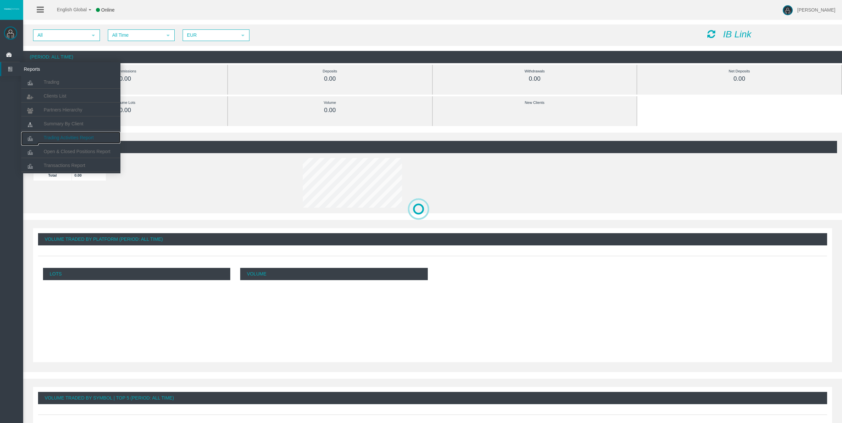
click at [78, 138] on span "Trading Activities Report" at bounding box center [69, 137] width 50 height 5
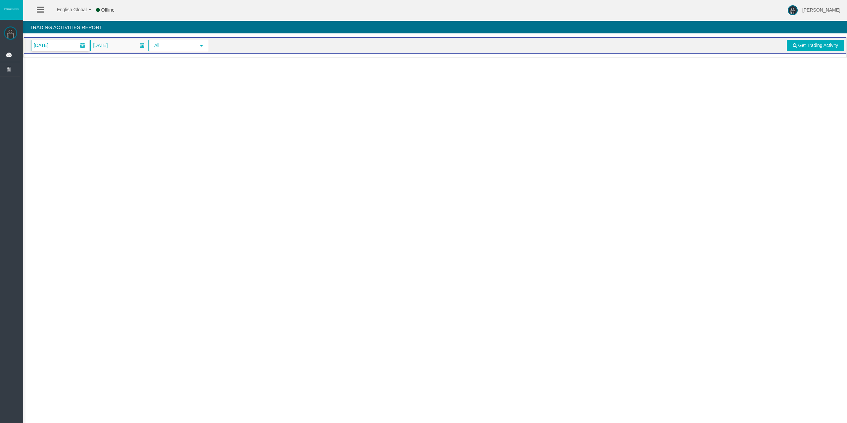
click at [62, 45] on span "[DATE]" at bounding box center [60, 45] width 58 height 11
click at [75, 124] on link "24" at bounding box center [75, 123] width 12 height 12
click at [802, 47] on span "Get Trading Activity" at bounding box center [818, 45] width 40 height 5
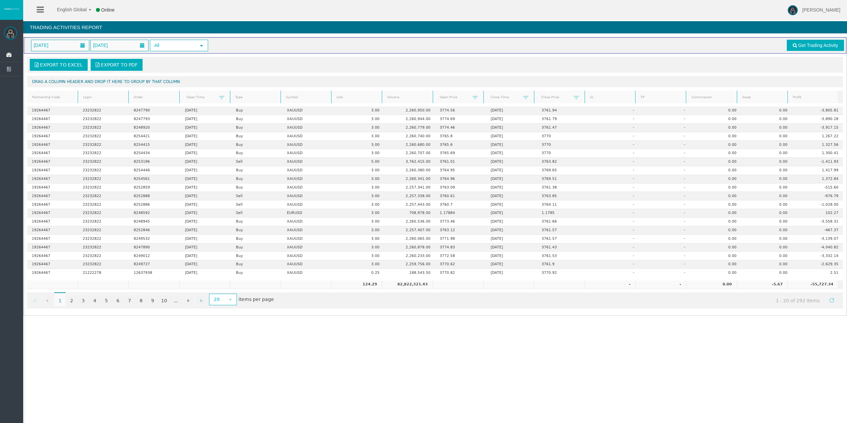
click at [349, 97] on link "Lots" at bounding box center [356, 97] width 49 height 9
click at [73, 302] on link "2" at bounding box center [71, 300] width 11 height 12
click at [59, 302] on link "1" at bounding box center [59, 300] width 11 height 12
click at [14, 56] on icon at bounding box center [10, 55] width 18 height 14
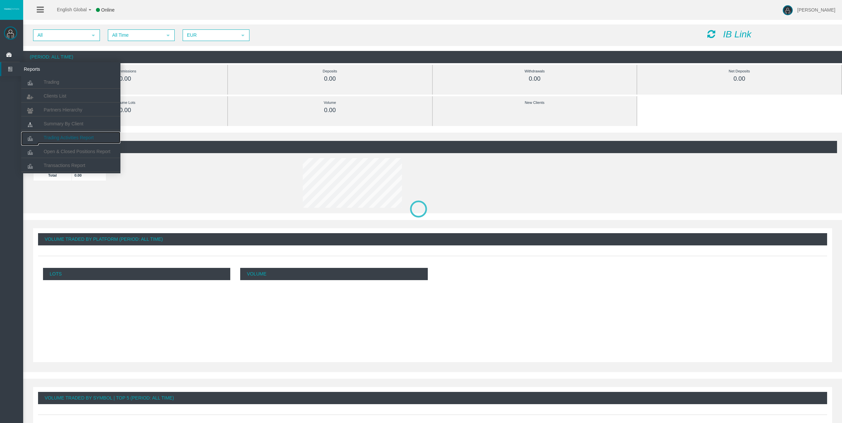
click at [63, 138] on span "Trading Activities Report" at bounding box center [69, 137] width 50 height 5
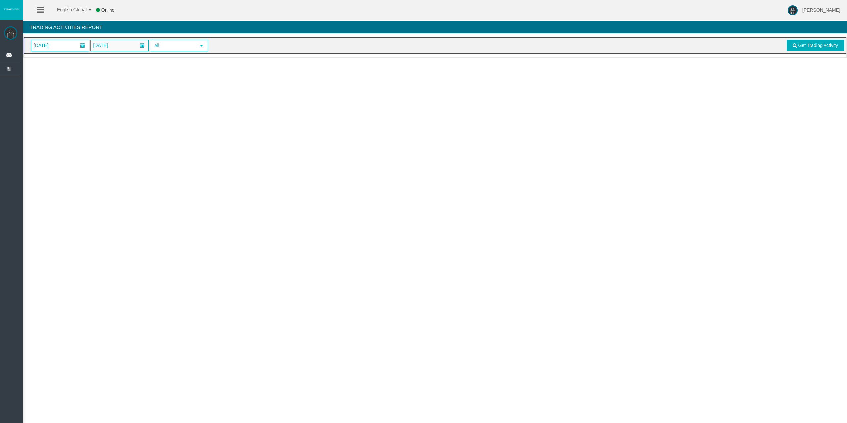
click at [64, 43] on span "[DATE]" at bounding box center [60, 45] width 58 height 11
click at [72, 124] on link "24" at bounding box center [75, 123] width 12 height 12
click at [804, 46] on span "Get Trading Activity" at bounding box center [818, 45] width 40 height 5
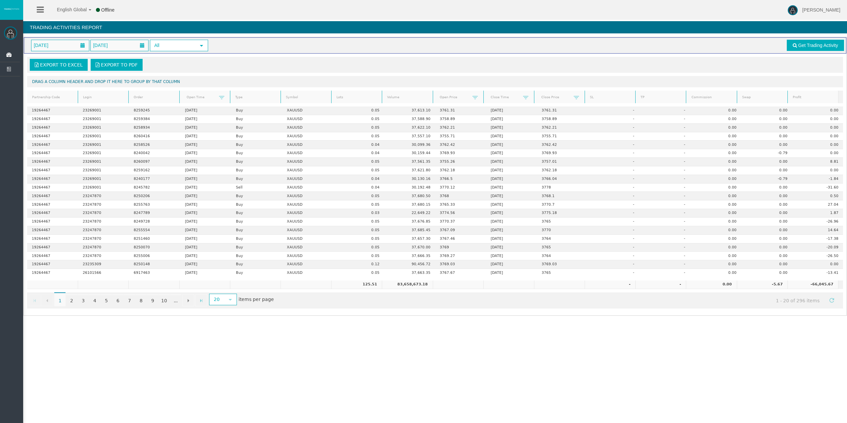
click at [351, 99] on link "Lots" at bounding box center [356, 97] width 49 height 9
click at [73, 298] on link "2" at bounding box center [71, 300] width 11 height 12
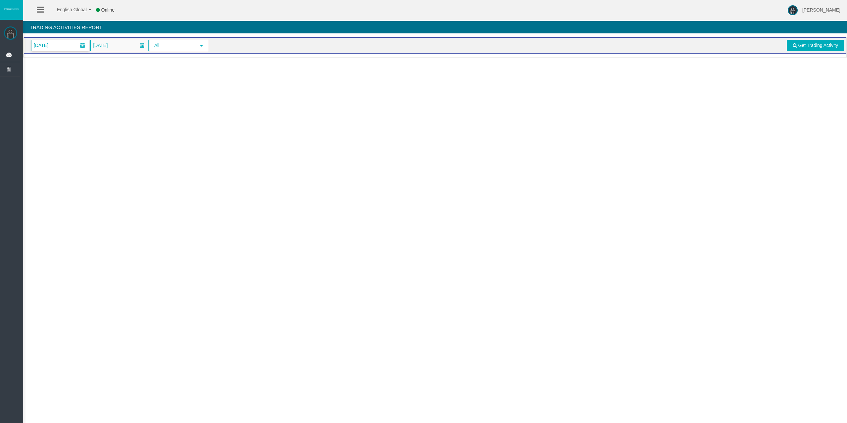
click at [50, 41] on span "[DATE]" at bounding box center [41, 45] width 19 height 9
click at [75, 121] on link "24" at bounding box center [75, 123] width 12 height 12
click at [826, 42] on link "Get Trading Activity" at bounding box center [816, 45] width 58 height 11
click at [72, 47] on span "[DATE]" at bounding box center [60, 45] width 58 height 11
click at [78, 123] on link "24" at bounding box center [75, 123] width 12 height 12
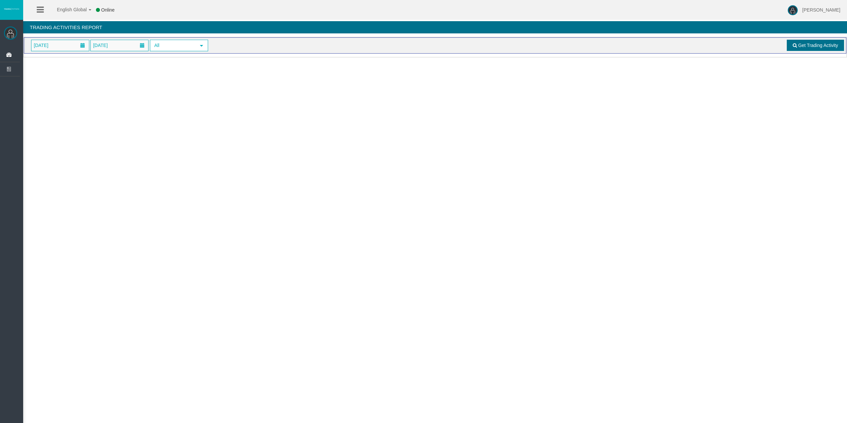
click at [812, 40] on link "Get Trading Activity" at bounding box center [816, 45] width 58 height 11
click at [65, 49] on span "[DATE]" at bounding box center [60, 45] width 58 height 11
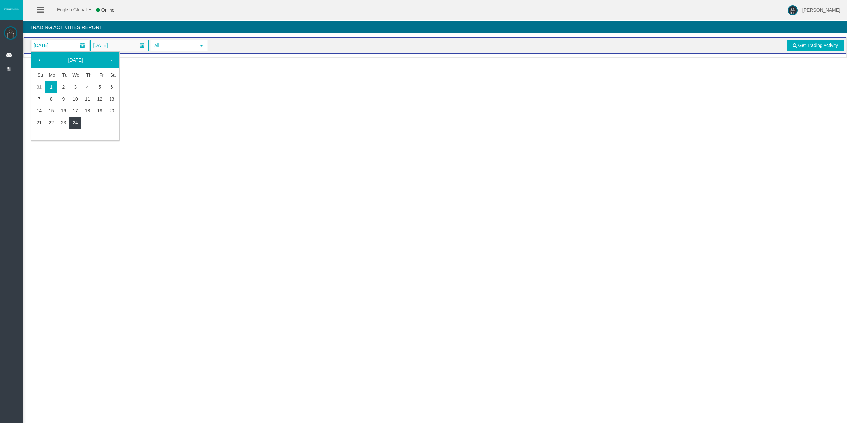
click at [73, 120] on link "24" at bounding box center [75, 123] width 12 height 12
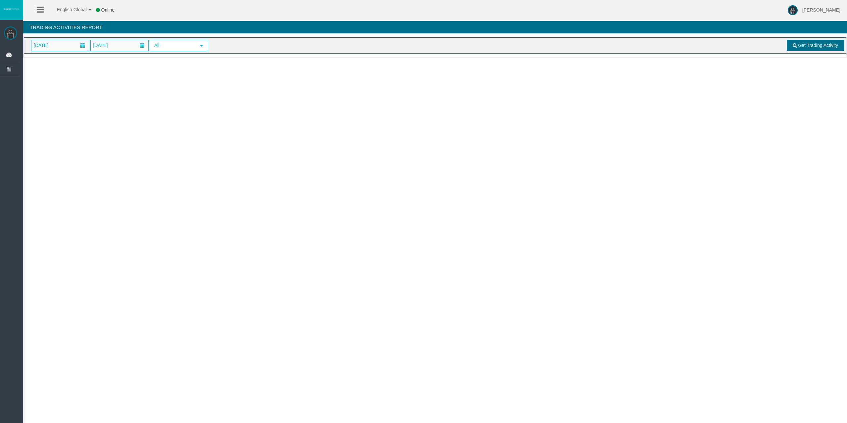
click at [796, 44] on span at bounding box center [795, 45] width 4 height 5
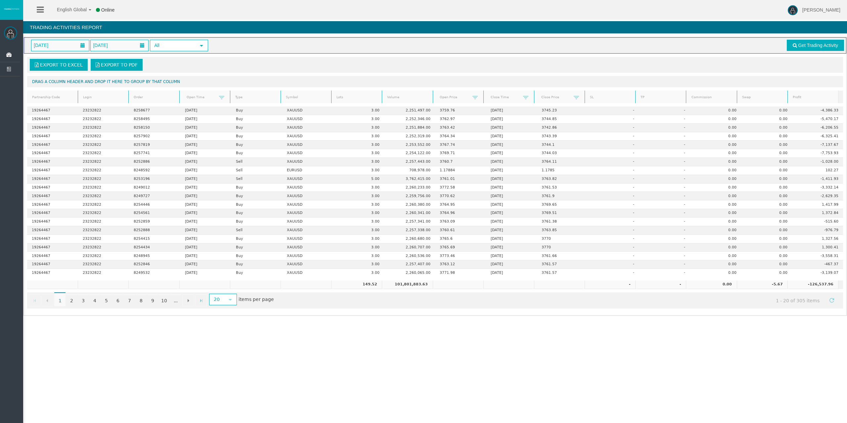
click at [353, 99] on link "Lots" at bounding box center [356, 97] width 49 height 9
click at [355, 100] on link "Lots" at bounding box center [356, 97] width 49 height 9
click at [68, 300] on link "2" at bounding box center [71, 300] width 11 height 12
click at [60, 300] on link "1" at bounding box center [59, 300] width 11 height 12
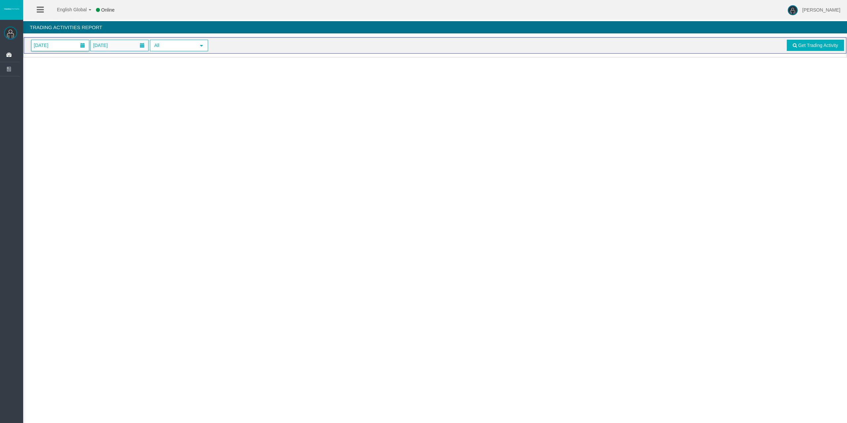
click at [70, 47] on span "[DATE]" at bounding box center [60, 45] width 58 height 11
click at [75, 120] on link "24" at bounding box center [75, 123] width 12 height 12
click at [794, 48] on link "Get Trading Activity" at bounding box center [816, 45] width 58 height 11
click at [47, 53] on div "[DATE] [DATE] All select Get Trading Activity" at bounding box center [435, 45] width 822 height 16
click at [50, 48] on span "[DATE]" at bounding box center [41, 45] width 19 height 9
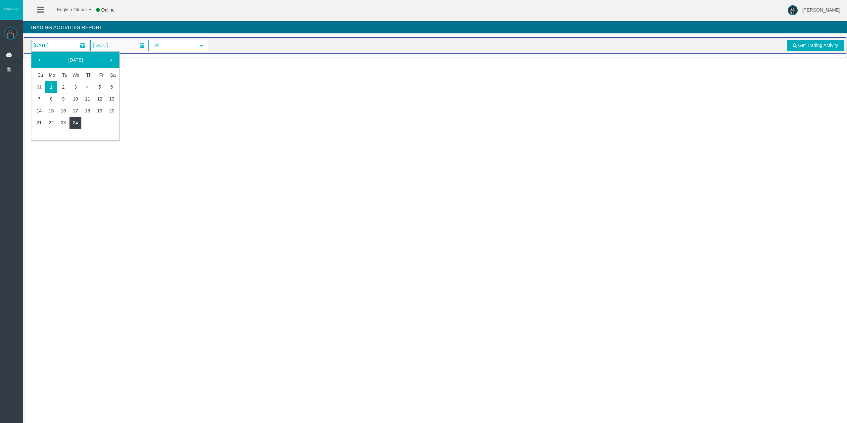
click at [78, 124] on link "24" at bounding box center [75, 123] width 12 height 12
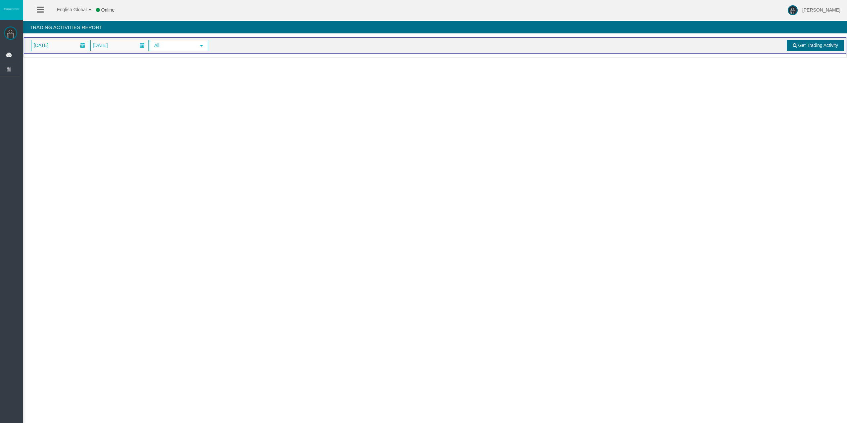
click at [803, 48] on span "Get Trading Activity" at bounding box center [818, 45] width 40 height 5
click at [67, 45] on span "[DATE]" at bounding box center [60, 45] width 58 height 11
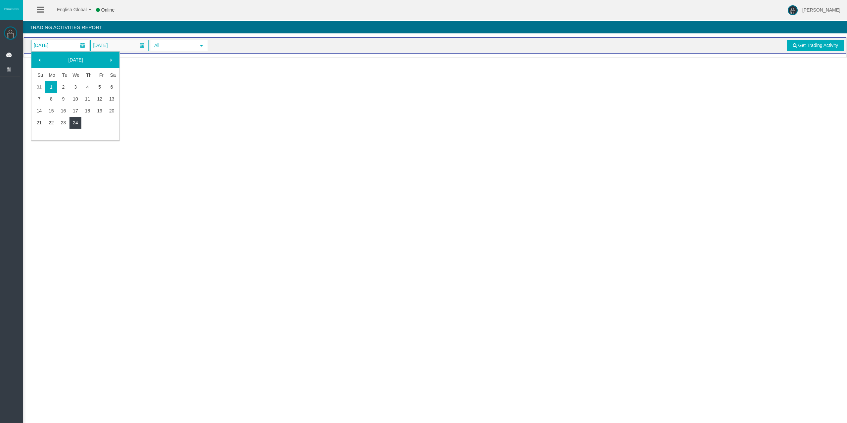
click at [73, 123] on link "24" at bounding box center [75, 123] width 12 height 12
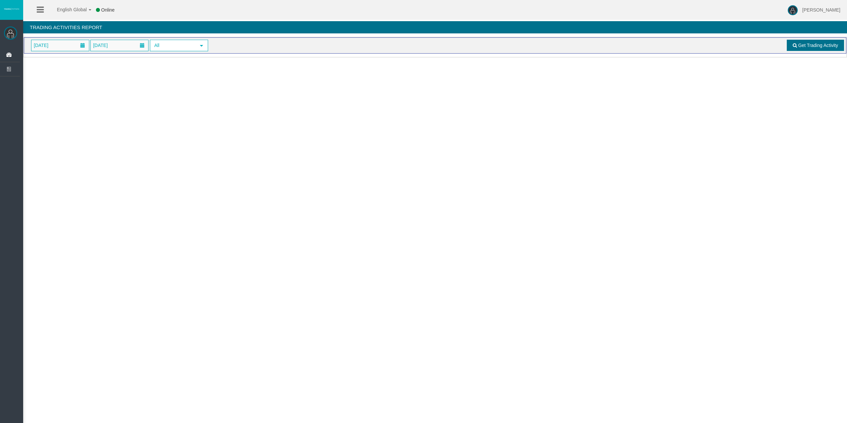
click at [828, 43] on span "Get Trading Activity" at bounding box center [818, 45] width 40 height 5
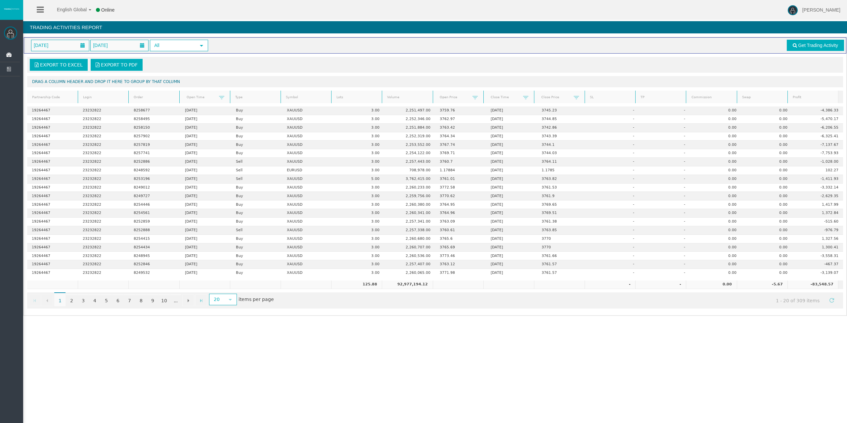
click at [341, 101] on link "Lots" at bounding box center [356, 97] width 49 height 9
click at [343, 100] on span at bounding box center [345, 97] width 5 height 5
drag, startPoint x: 638, startPoint y: 356, endPoint x: 638, endPoint y: 360, distance: 3.7
click at [638, 356] on div "English Global 简体中文 English Global 日本語 한국어 Online Rafael Pacheco Montes Help Lo…" at bounding box center [423, 211] width 847 height 423
click at [347, 97] on link "Lots" at bounding box center [356, 97] width 49 height 9
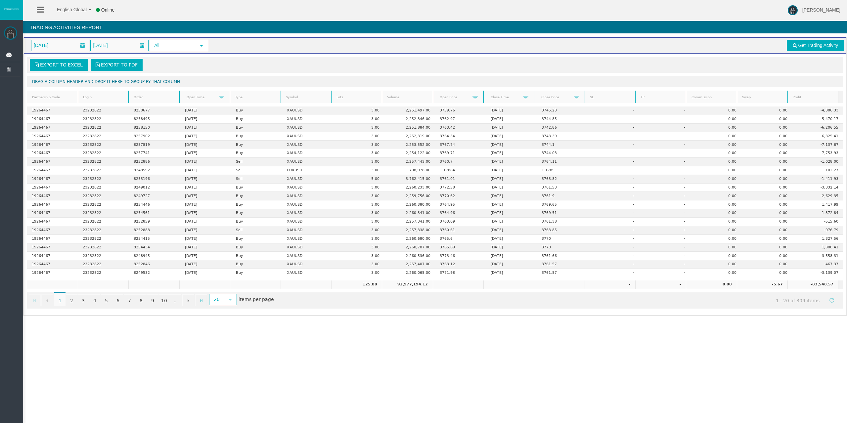
click at [347, 97] on link "Lots" at bounding box center [356, 97] width 49 height 9
click at [803, 91] on body "English Global 简体中文 English Global 日本語 한국어 Online Rafael Pacheco Montes Help Lo…" at bounding box center [423, 211] width 847 height 423
click at [807, 96] on link "Profit" at bounding box center [812, 97] width 49 height 9
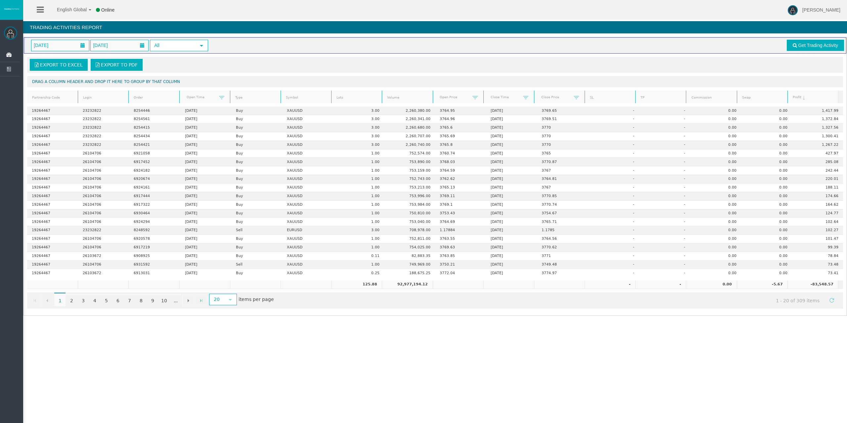
click at [807, 96] on link "Profit" at bounding box center [812, 97] width 49 height 9
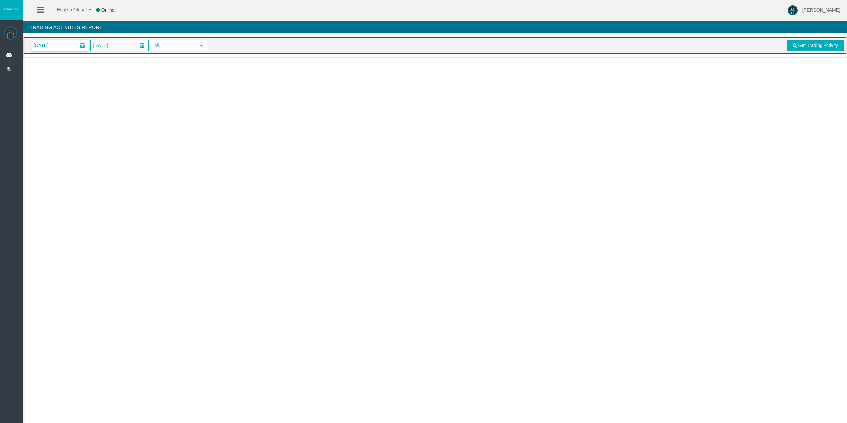
click at [70, 43] on span "[DATE]" at bounding box center [60, 45] width 58 height 11
click at [77, 123] on link "24" at bounding box center [75, 123] width 12 height 12
click at [799, 49] on link "Get Trading Activity" at bounding box center [816, 45] width 58 height 11
click at [71, 48] on span "[DATE]" at bounding box center [60, 45] width 58 height 11
click at [76, 120] on link "24" at bounding box center [75, 123] width 12 height 12
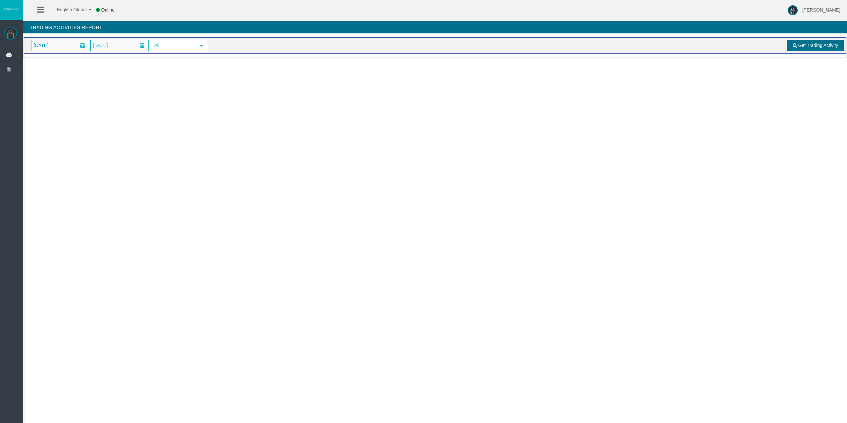
click at [796, 46] on span at bounding box center [795, 45] width 4 height 5
click at [40, 41] on span "[DATE]" at bounding box center [41, 45] width 19 height 9
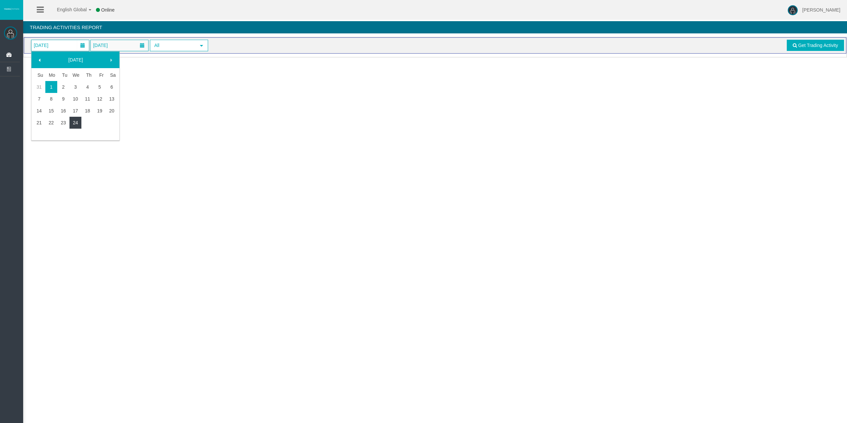
click at [79, 119] on link "24" at bounding box center [75, 123] width 12 height 12
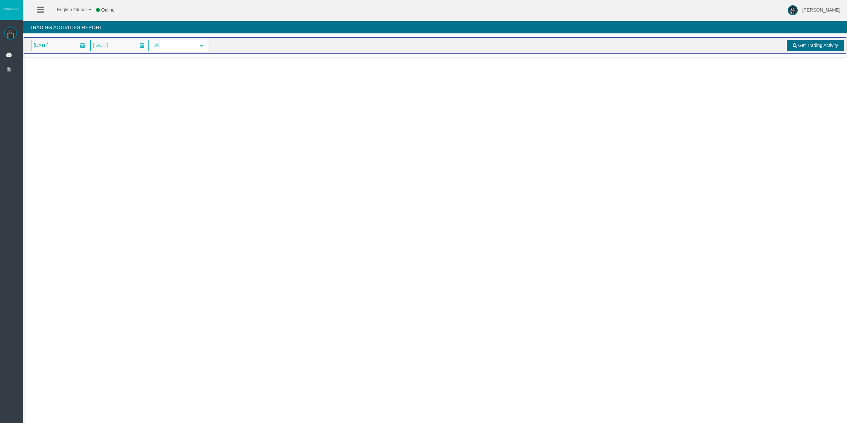
click at [824, 48] on span "Get Trading Activity" at bounding box center [818, 45] width 40 height 5
click at [48, 43] on span "[DATE]" at bounding box center [41, 45] width 19 height 9
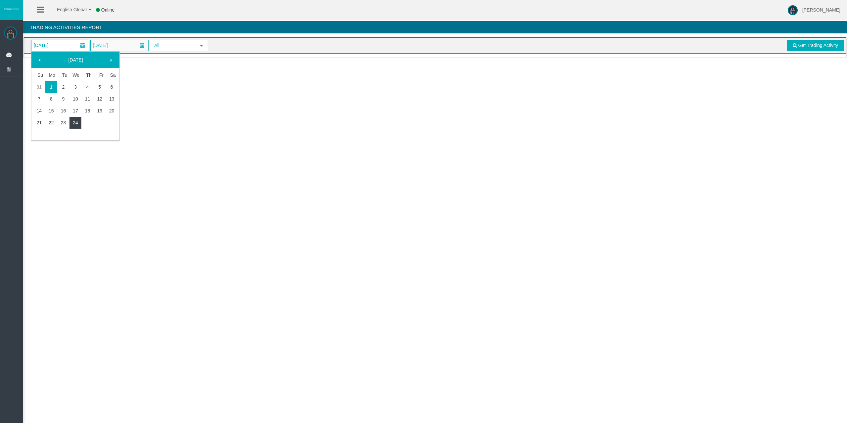
click at [73, 117] on link "24" at bounding box center [75, 123] width 12 height 12
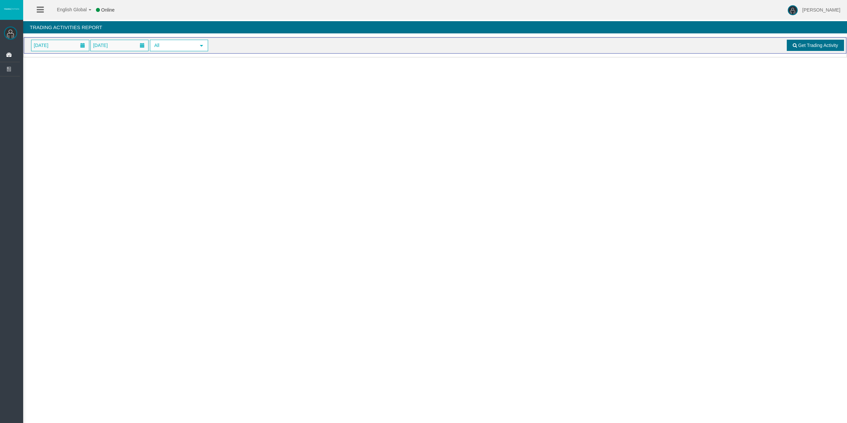
click at [799, 46] on span "Get Trading Activity" at bounding box center [818, 45] width 40 height 5
click at [65, 43] on span "[DATE]" at bounding box center [60, 45] width 58 height 11
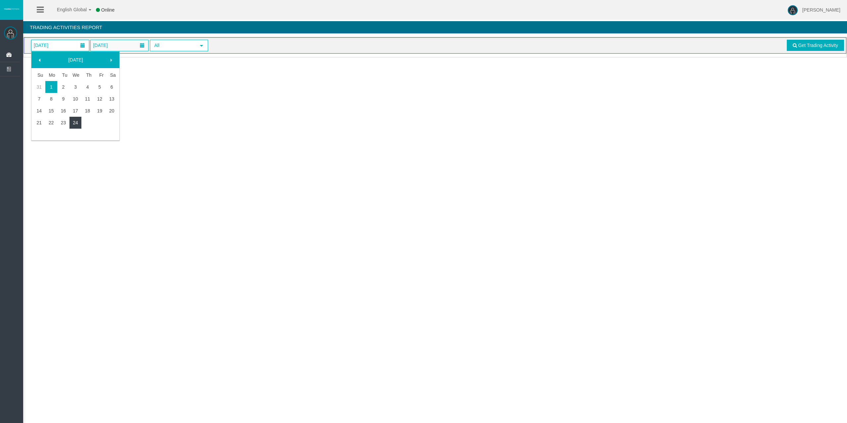
click at [79, 123] on link "24" at bounding box center [75, 123] width 12 height 12
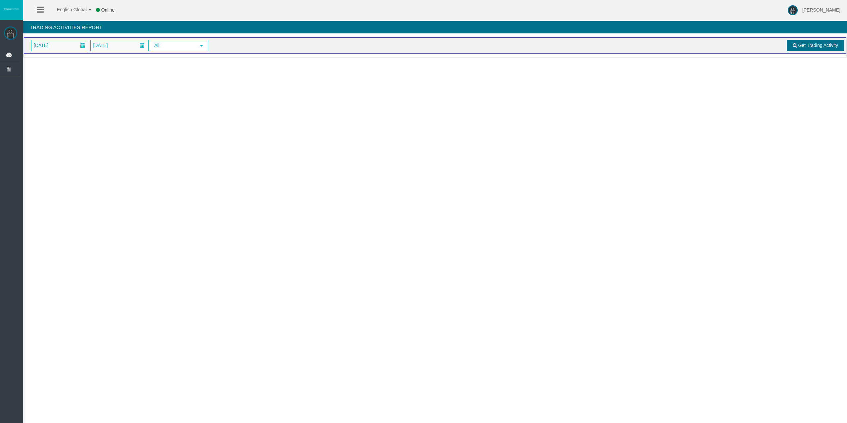
click at [801, 46] on span "Get Trading Activity" at bounding box center [818, 45] width 40 height 5
click at [78, 51] on span "[DATE]" at bounding box center [60, 45] width 58 height 11
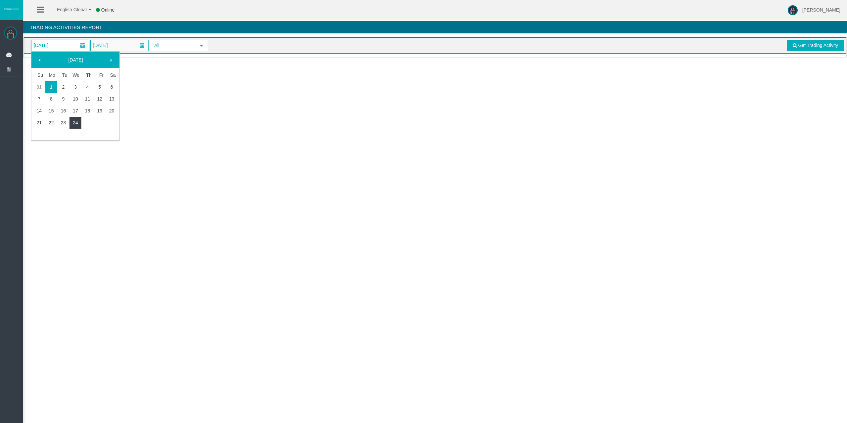
click at [72, 125] on link "24" at bounding box center [75, 123] width 12 height 12
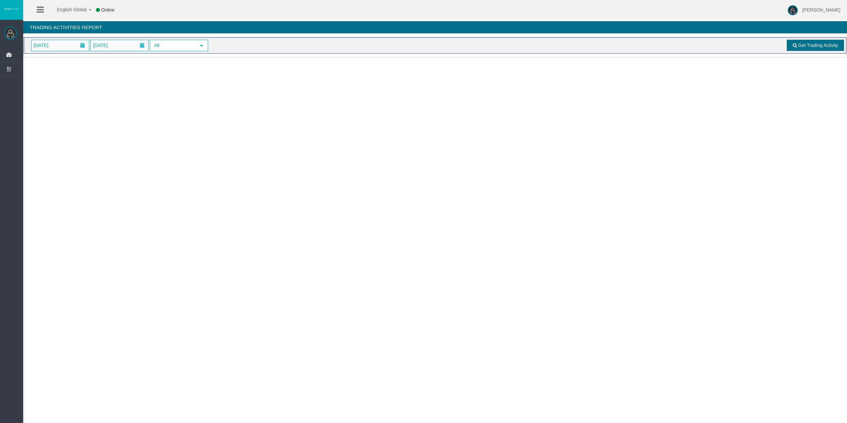
click at [816, 49] on link "Get Trading Activity" at bounding box center [816, 45] width 58 height 11
click at [65, 50] on span "[DATE]" at bounding box center [60, 45] width 58 height 11
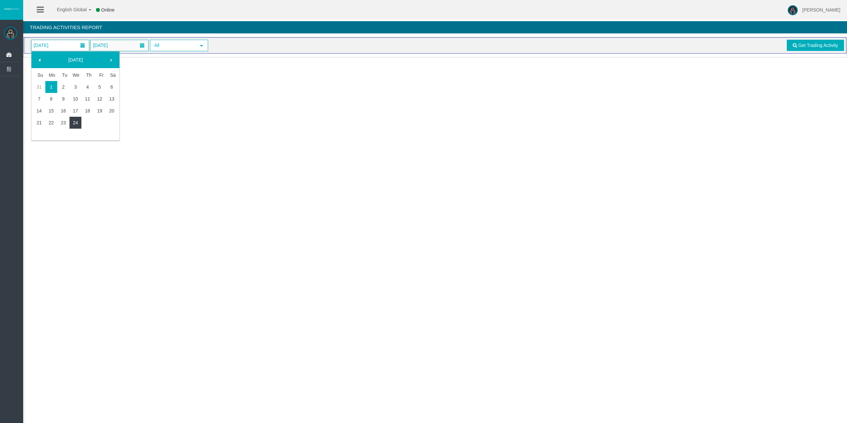
click at [76, 121] on link "24" at bounding box center [75, 123] width 12 height 12
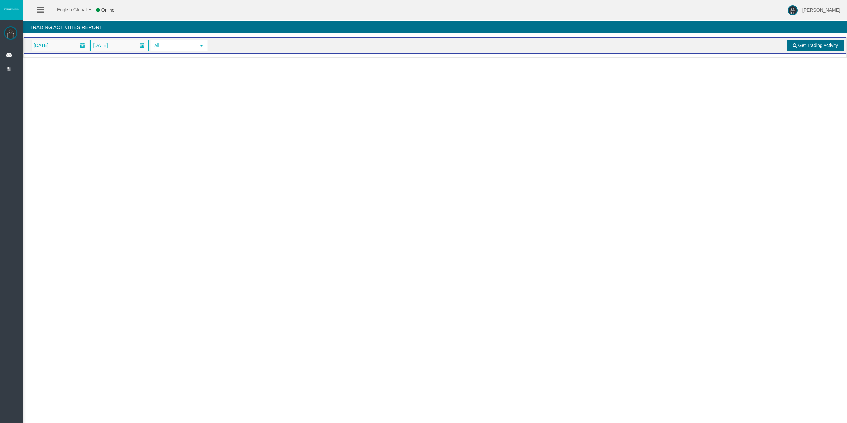
click at [817, 45] on span "Get Trading Activity" at bounding box center [818, 45] width 40 height 5
click at [50, 47] on span "[DATE]" at bounding box center [41, 45] width 19 height 9
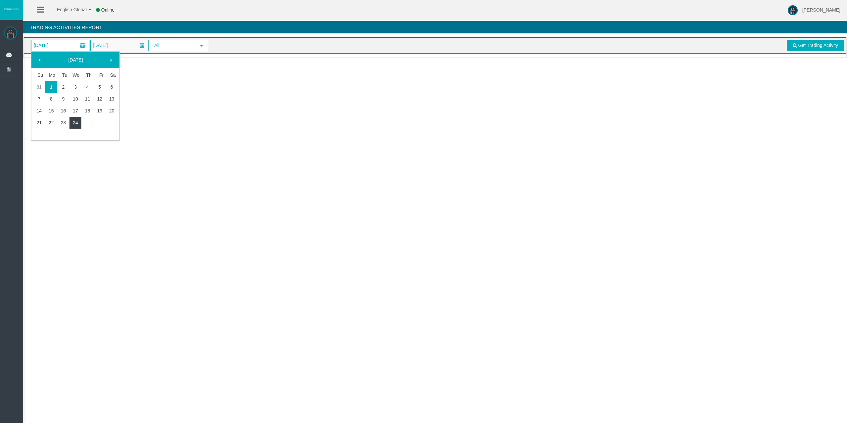
click at [81, 124] on link "24" at bounding box center [75, 123] width 12 height 12
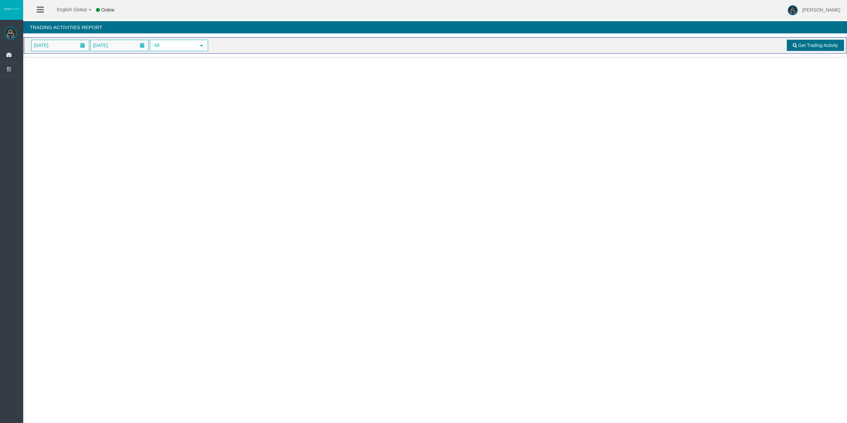
click at [799, 48] on link "Get Trading Activity" at bounding box center [816, 45] width 58 height 11
click at [59, 46] on span "[DATE]" at bounding box center [60, 45] width 58 height 11
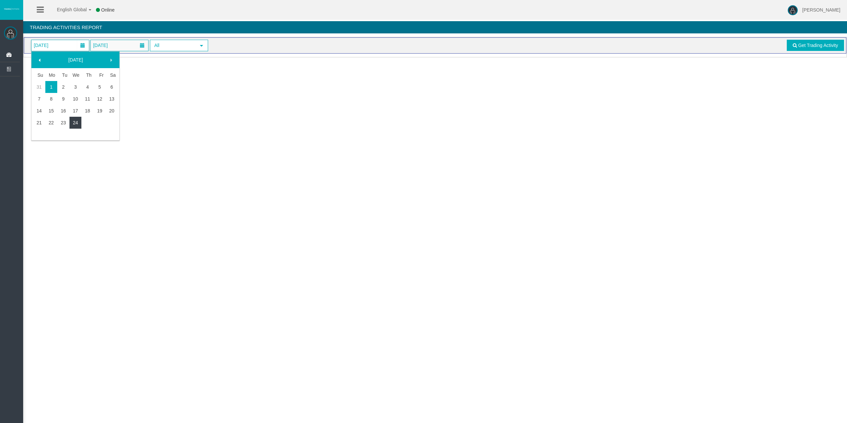
click at [74, 122] on link "24" at bounding box center [75, 123] width 12 height 12
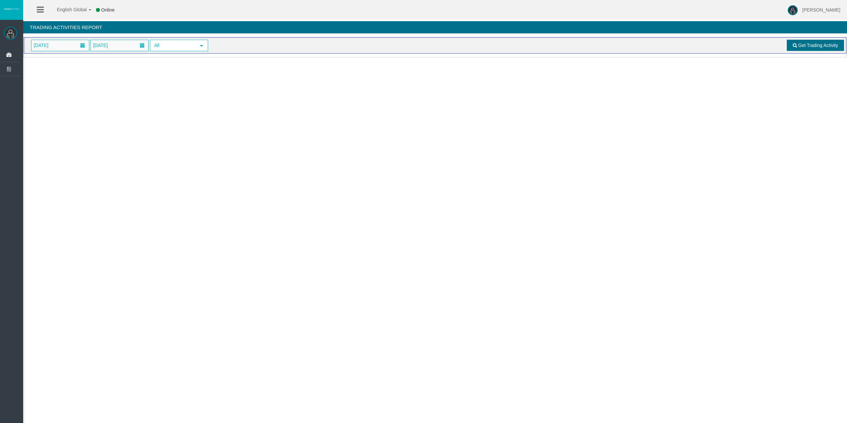
click at [810, 45] on span "Get Trading Activity" at bounding box center [818, 45] width 40 height 5
click at [62, 41] on span "[DATE]" at bounding box center [60, 45] width 58 height 11
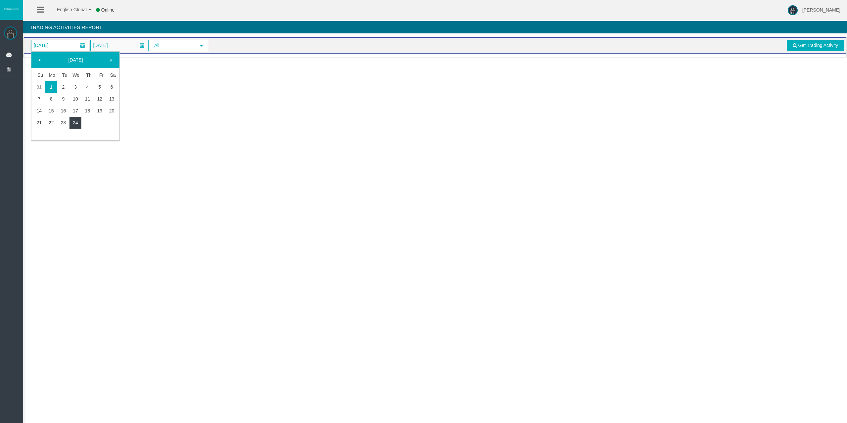
click at [77, 121] on link "24" at bounding box center [75, 123] width 12 height 12
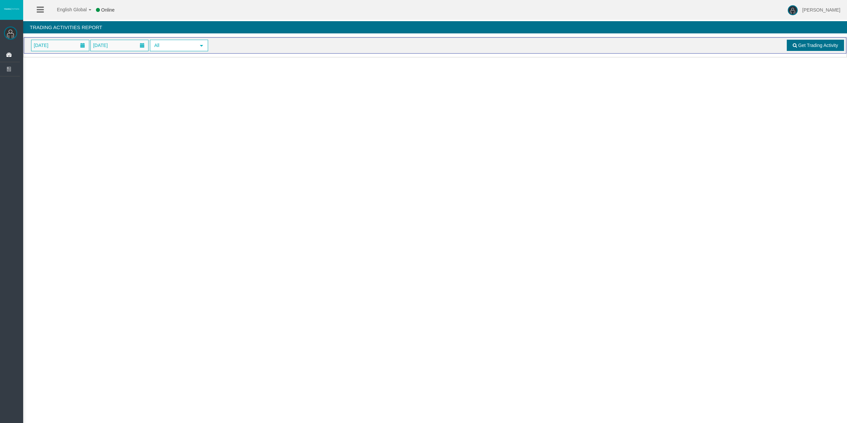
click at [818, 47] on span "Get Trading Activity" at bounding box center [818, 45] width 40 height 5
click at [84, 51] on span "[DATE]" at bounding box center [60, 46] width 58 height 12
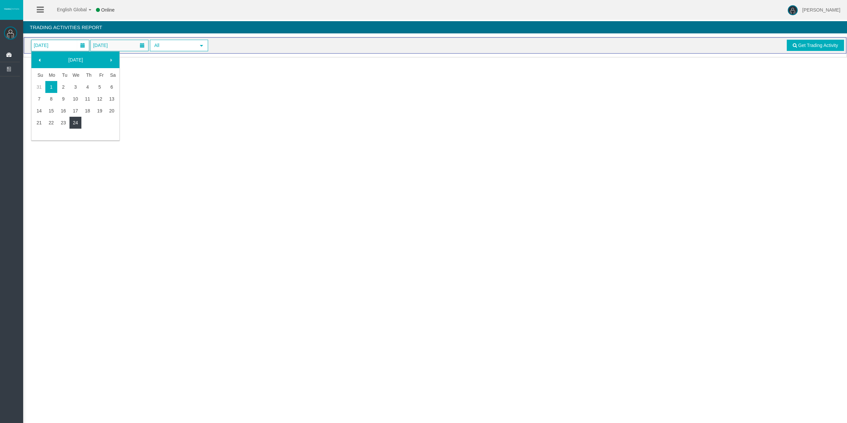
click at [80, 122] on link "24" at bounding box center [75, 123] width 12 height 12
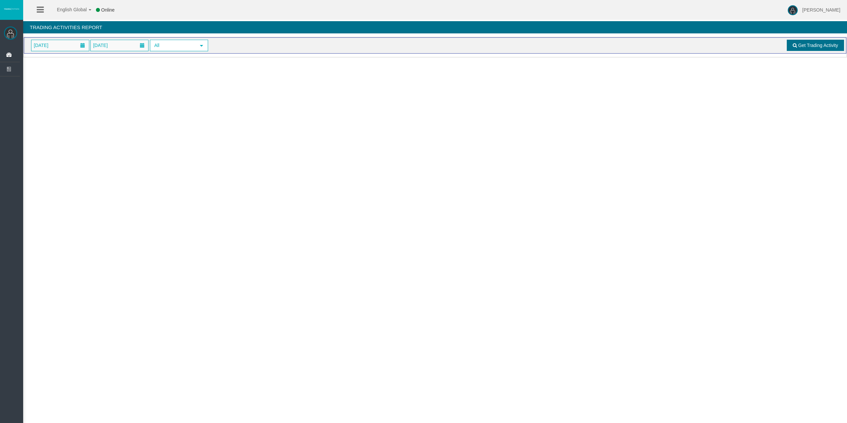
click at [812, 43] on span "Get Trading Activity" at bounding box center [818, 45] width 40 height 5
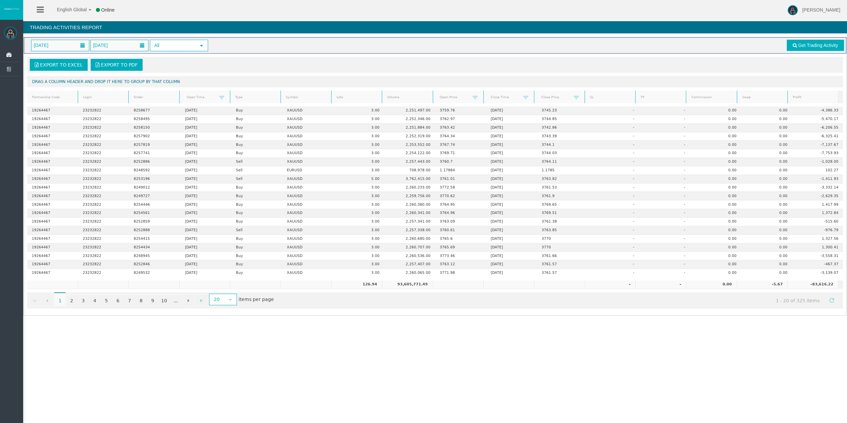
click at [342, 95] on link "Lots" at bounding box center [356, 97] width 49 height 9
click at [343, 95] on span at bounding box center [345, 97] width 5 height 5
click at [74, 302] on link "2" at bounding box center [71, 300] width 11 height 12
click at [3, 52] on icon at bounding box center [10, 55] width 18 height 14
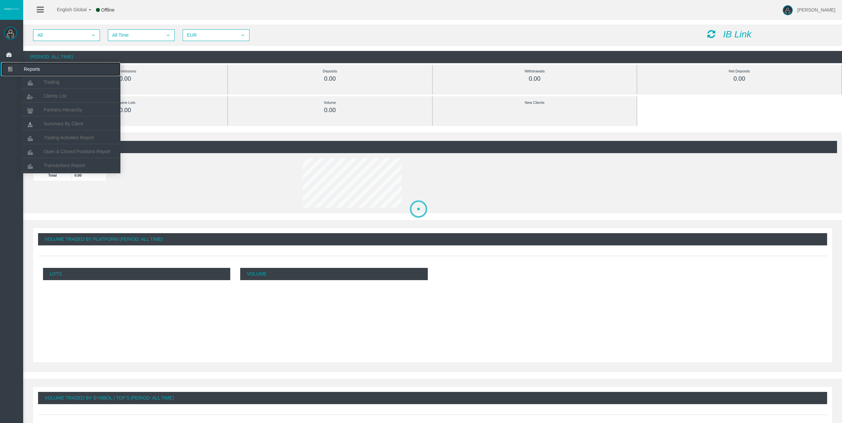
click at [41, 75] on span "Reports" at bounding box center [51, 69] width 65 height 14
click at [44, 78] on link "Trading" at bounding box center [70, 82] width 99 height 12
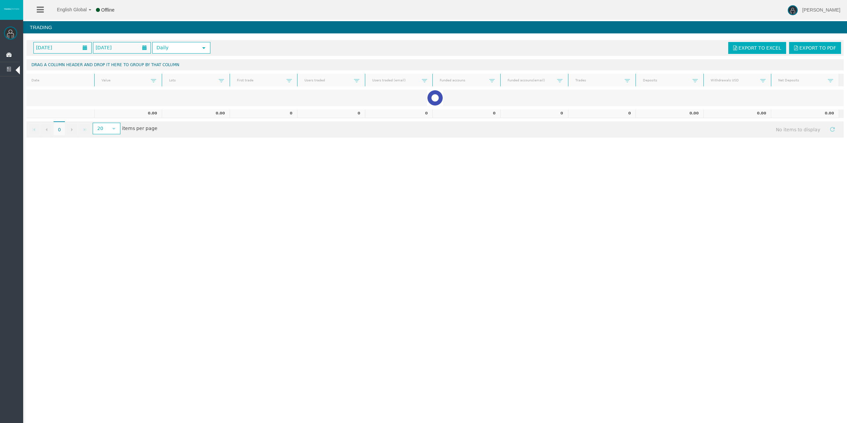
click at [330, 41] on div "[DATE] [DATE] Daily select Export to Excel Export to PDF" at bounding box center [434, 48] width 817 height 16
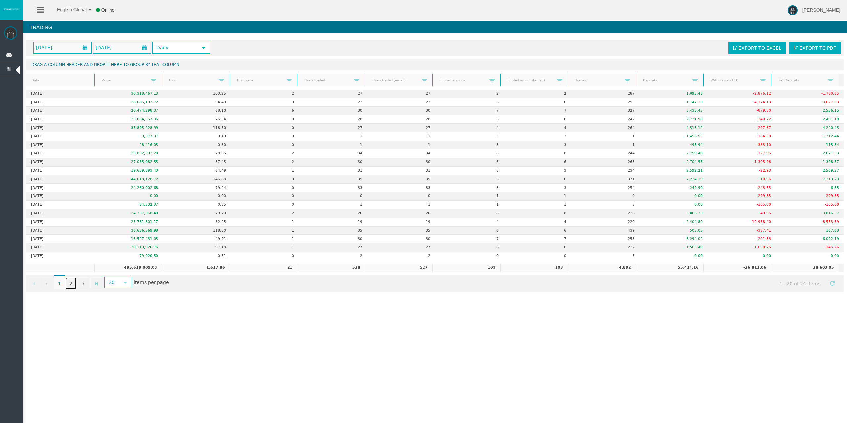
click at [72, 282] on link "2" at bounding box center [70, 284] width 11 height 12
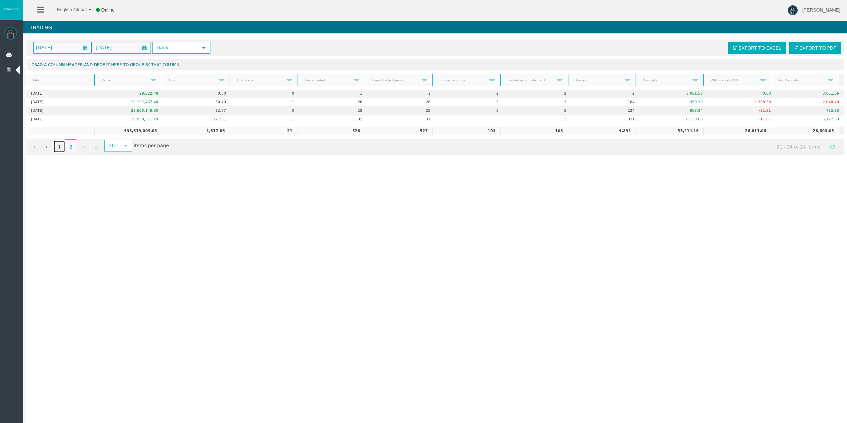
click at [58, 147] on link "1" at bounding box center [59, 147] width 11 height 12
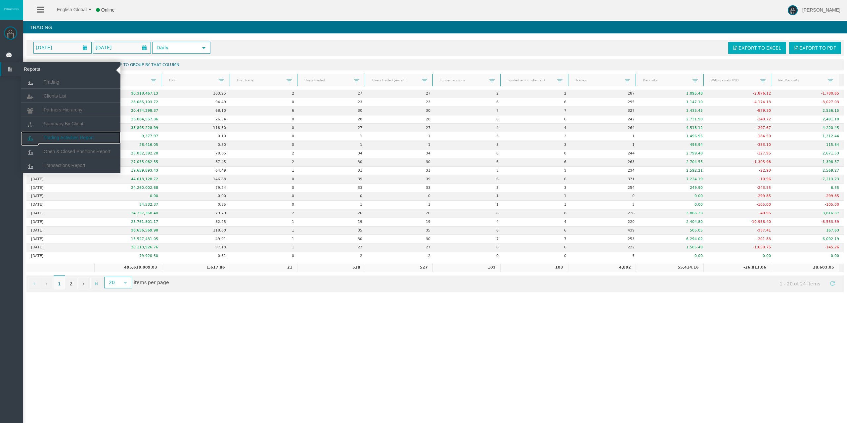
click at [59, 136] on span "Trading Activities Report" at bounding box center [69, 137] width 50 height 5
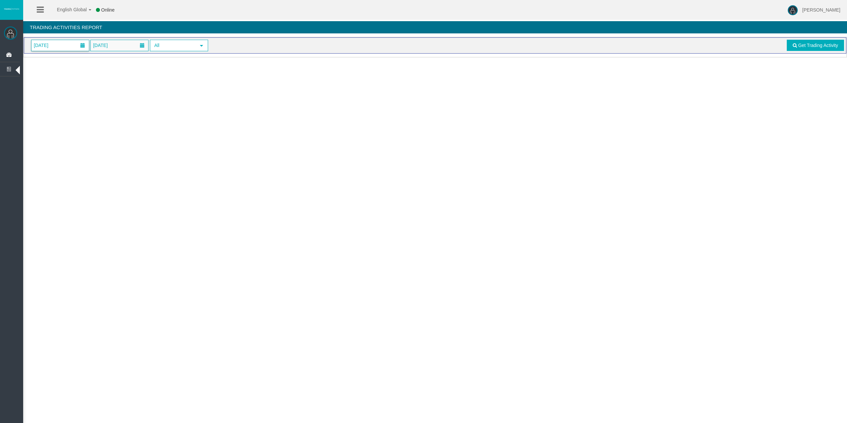
click at [50, 44] on span "[DATE]" at bounding box center [41, 45] width 19 height 9
click at [76, 122] on link "24" at bounding box center [75, 123] width 12 height 12
click at [830, 43] on span "Get Trading Activity" at bounding box center [818, 45] width 40 height 5
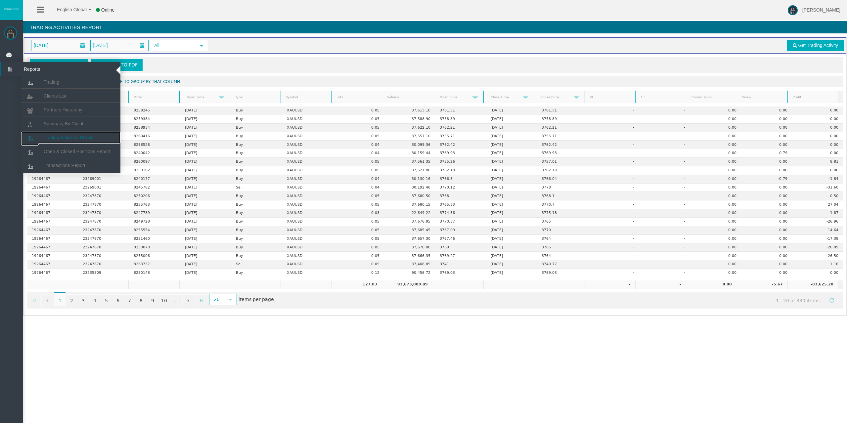
click at [62, 133] on link "Trading Activities Report" at bounding box center [70, 138] width 99 height 12
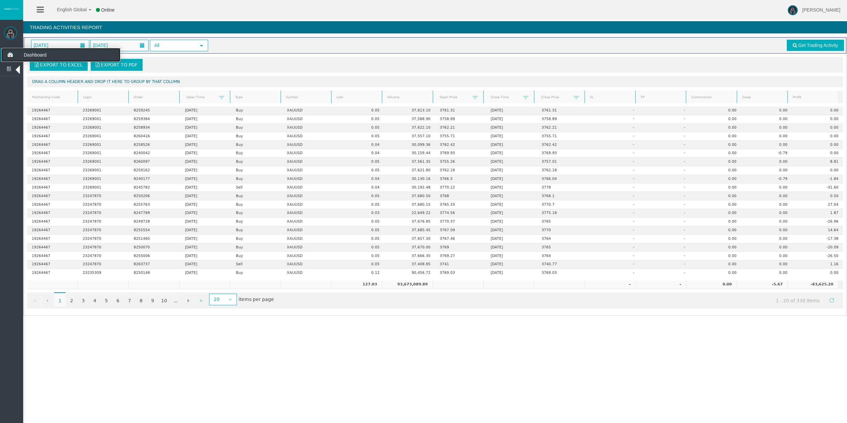
click at [13, 55] on icon at bounding box center [10, 55] width 18 height 14
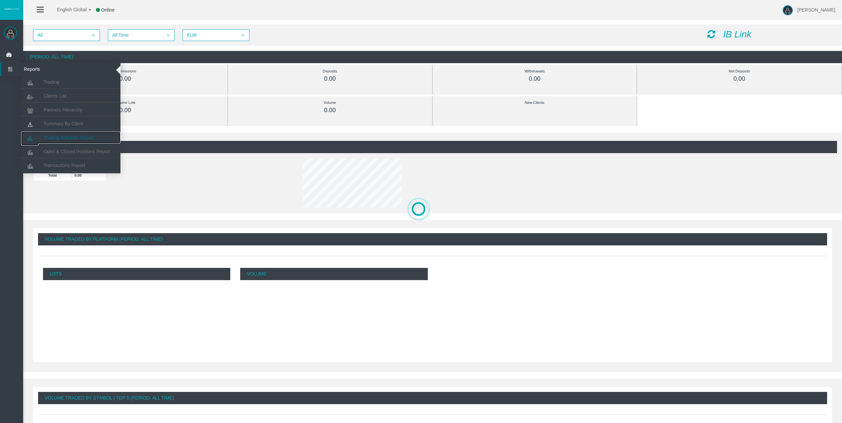
click at [61, 137] on span "Trading Activities Report" at bounding box center [69, 137] width 50 height 5
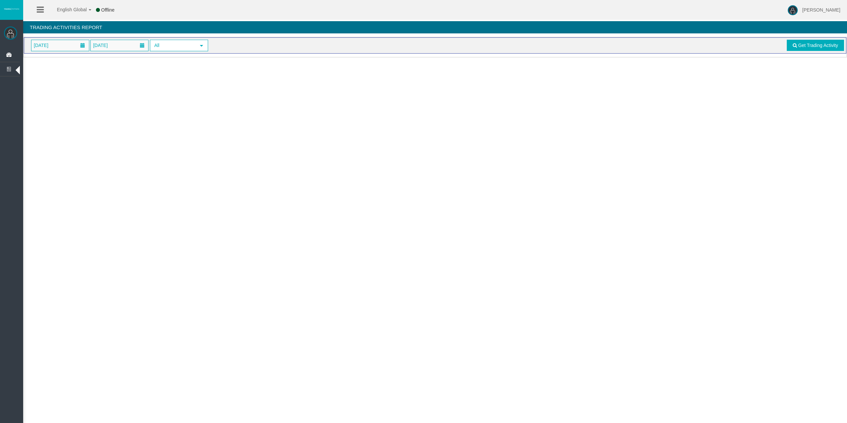
click at [50, 45] on span "[DATE]" at bounding box center [41, 45] width 19 height 9
click at [75, 122] on link "24" at bounding box center [75, 123] width 12 height 12
click at [821, 42] on link "Get Trading Activity" at bounding box center [816, 45] width 58 height 11
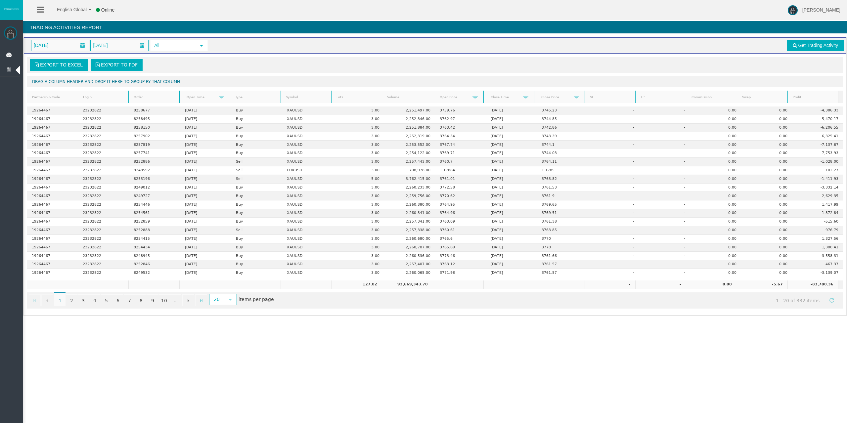
click at [819, 97] on link "Profit" at bounding box center [812, 97] width 49 height 9
click at [794, 97] on link "Profit" at bounding box center [812, 97] width 49 height 9
click at [803, 94] on link "Profit" at bounding box center [812, 97] width 49 height 9
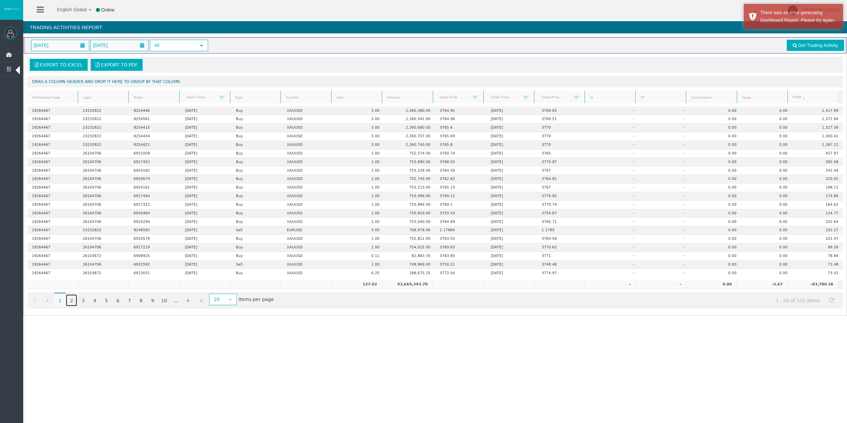
click at [73, 300] on link "2" at bounding box center [71, 300] width 11 height 12
click at [58, 297] on link "1" at bounding box center [59, 300] width 11 height 12
click at [85, 298] on link "3" at bounding box center [82, 300] width 11 height 12
click at [97, 299] on link "4" at bounding box center [94, 300] width 11 height 12
click at [105, 300] on link "5" at bounding box center [106, 300] width 11 height 12
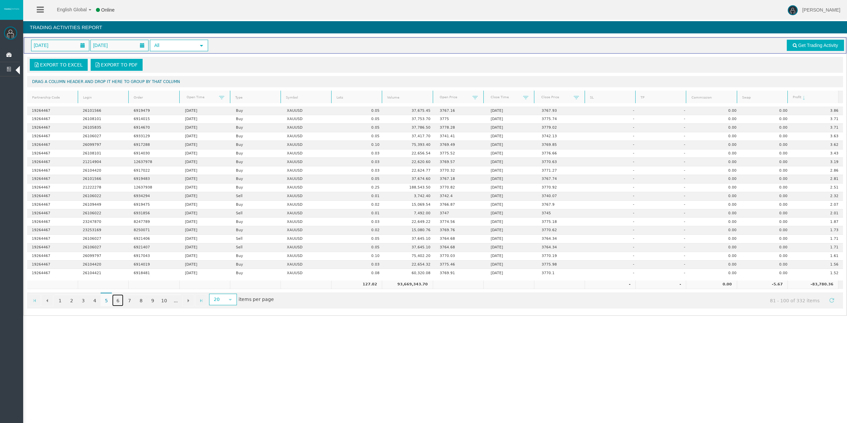
click at [118, 300] on link "6" at bounding box center [117, 300] width 11 height 12
click at [131, 301] on link "7" at bounding box center [129, 300] width 11 height 12
click at [140, 301] on link "8" at bounding box center [140, 300] width 11 height 12
click at [154, 300] on link "9" at bounding box center [152, 300] width 11 height 12
click at [168, 302] on link "10" at bounding box center [163, 300] width 11 height 12
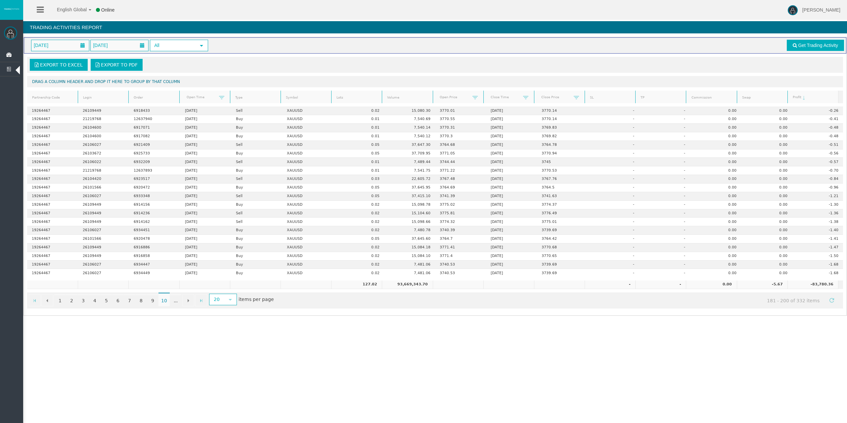
click at [359, 297] on div "Go to the first page Go to the previous page 10 1 2 3 4 5 6 7 8 9 10 ... Go to …" at bounding box center [435, 300] width 816 height 16
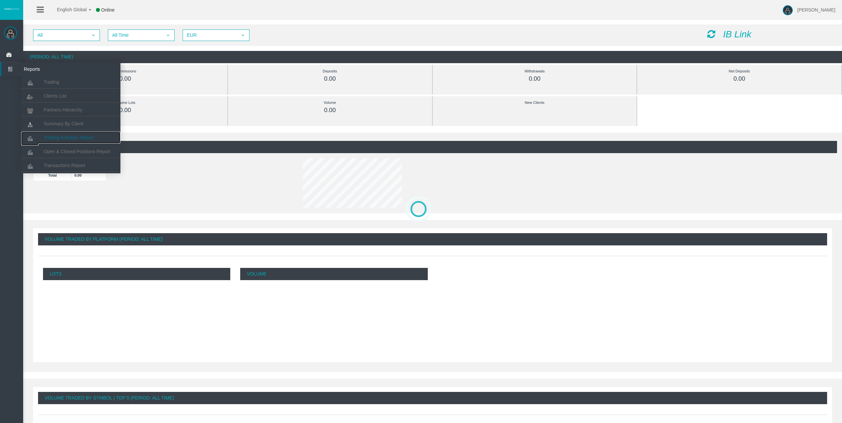
click at [83, 136] on span "Trading Activities Report" at bounding box center [69, 137] width 50 height 5
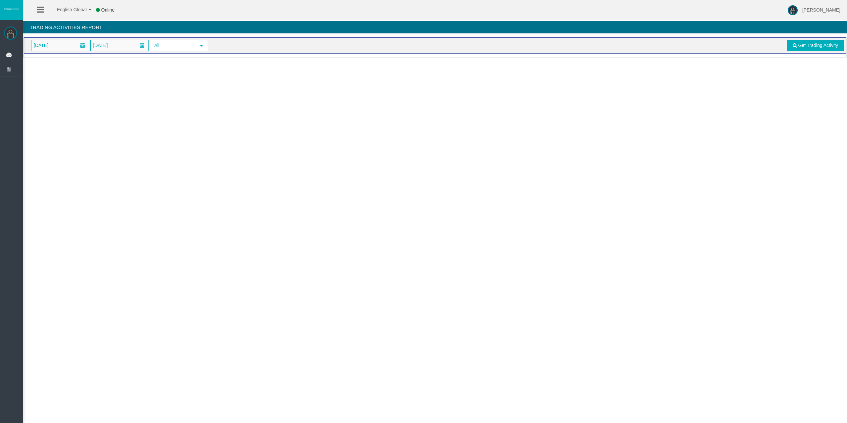
click at [59, 56] on div "Loading... [DATE] [DATE] All select Get Trading Activity" at bounding box center [435, 47] width 824 height 21
click at [50, 42] on span "[DATE]" at bounding box center [41, 45] width 19 height 9
click at [75, 123] on link "24" at bounding box center [75, 123] width 12 height 12
click at [815, 48] on span "Get Trading Activity" at bounding box center [818, 45] width 40 height 5
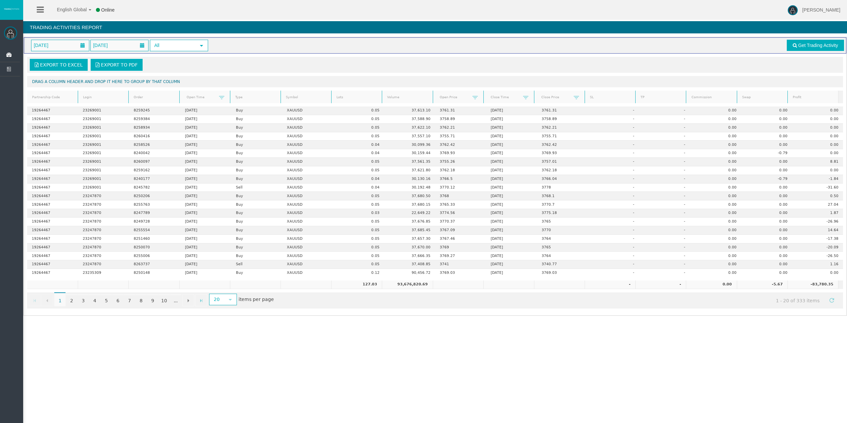
click at [344, 99] on link "Lots" at bounding box center [356, 97] width 49 height 9
click at [344, 99] on span at bounding box center [345, 97] width 5 height 5
click at [72, 297] on link "2" at bounding box center [71, 300] width 11 height 12
click at [81, 302] on link "3" at bounding box center [82, 300] width 11 height 12
click at [96, 300] on link "4" at bounding box center [94, 300] width 11 height 12
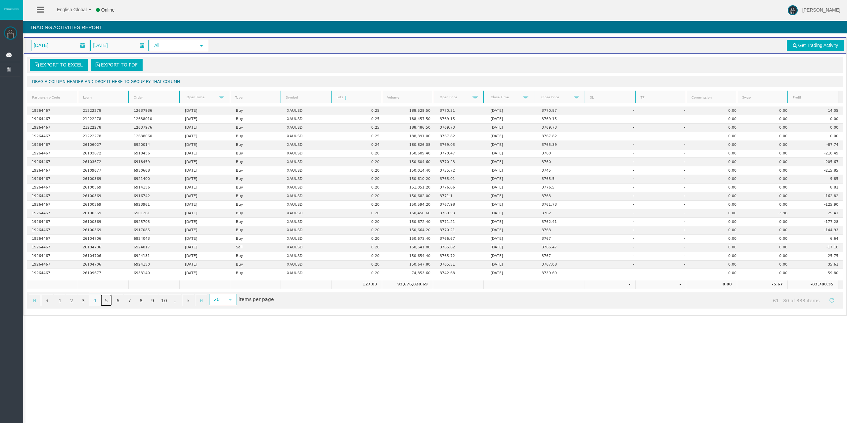
click at [104, 301] on link "5" at bounding box center [106, 300] width 11 height 12
click at [120, 304] on link "6" at bounding box center [117, 300] width 11 height 12
click at [128, 303] on link "7" at bounding box center [129, 300] width 11 height 12
click at [141, 302] on link "8" at bounding box center [140, 300] width 11 height 12
click at [152, 303] on link "9" at bounding box center [152, 300] width 11 height 12
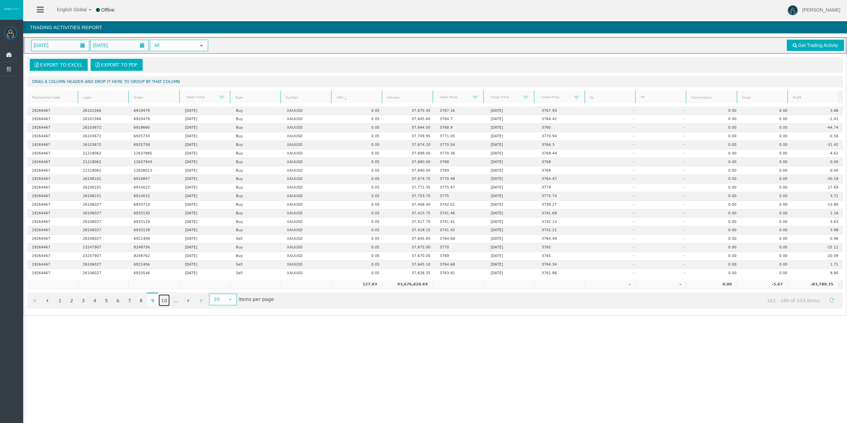
click at [165, 301] on link "10" at bounding box center [163, 300] width 11 height 12
click at [61, 298] on link "1" at bounding box center [59, 300] width 11 height 12
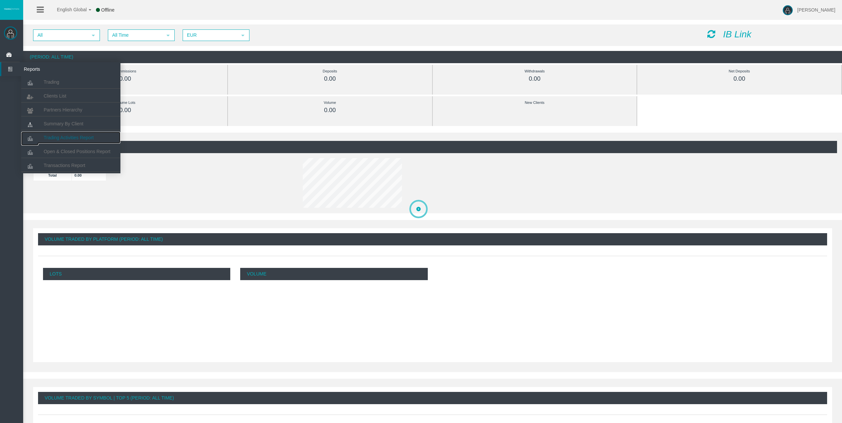
click at [83, 139] on span "Trading Activities Report" at bounding box center [69, 137] width 50 height 5
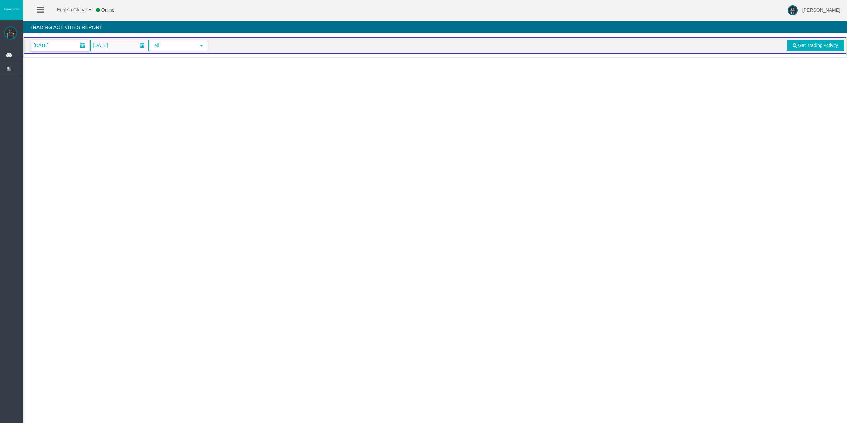
click at [73, 43] on span "[DATE]" at bounding box center [60, 45] width 58 height 11
click at [76, 122] on link "24" at bounding box center [75, 123] width 12 height 12
click at [793, 45] on span at bounding box center [795, 45] width 4 height 5
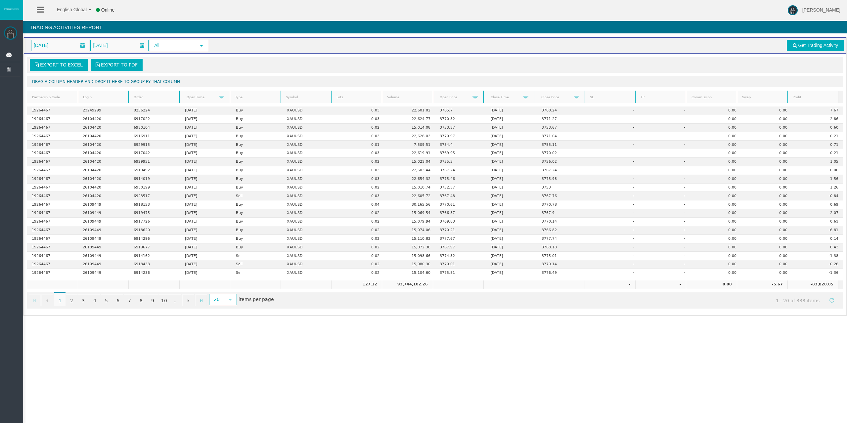
click at [60, 298] on span "1" at bounding box center [59, 299] width 11 height 14
click at [6, 54] on icon at bounding box center [10, 55] width 18 height 14
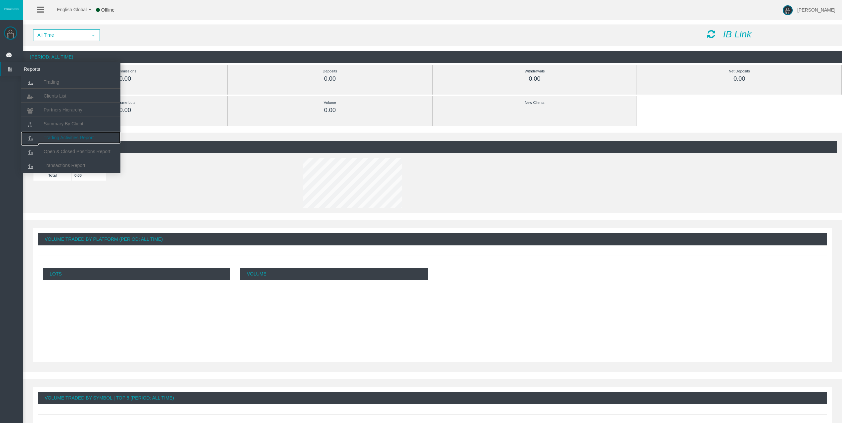
click at [70, 136] on span "Trading Activities Report" at bounding box center [69, 137] width 50 height 5
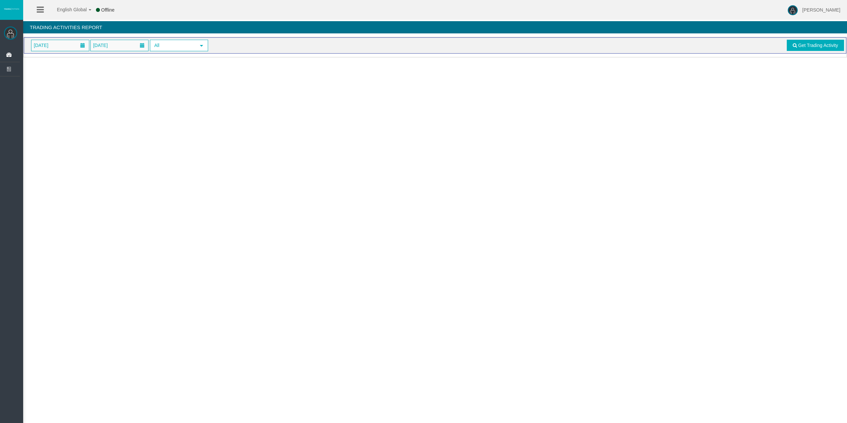
click at [62, 50] on span "[DATE]" at bounding box center [60, 45] width 58 height 11
click at [76, 118] on link "24" at bounding box center [75, 123] width 12 height 12
click at [807, 49] on link "Get Trading Activity" at bounding box center [816, 45] width 58 height 11
click at [78, 42] on span at bounding box center [83, 45] width 12 height 10
click at [78, 121] on link "24" at bounding box center [75, 123] width 12 height 12
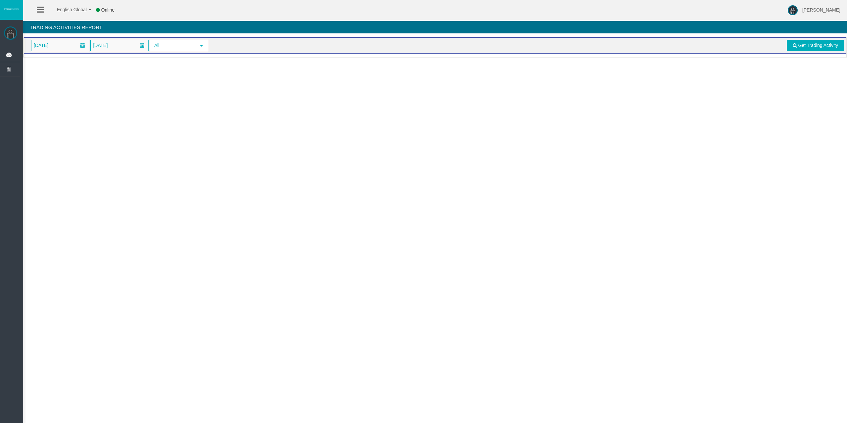
click at [811, 51] on div "[DATE] [DATE] All select Get Trading Activity" at bounding box center [435, 46] width 818 height 12
click at [813, 49] on link "Get Trading Activity" at bounding box center [816, 45] width 58 height 11
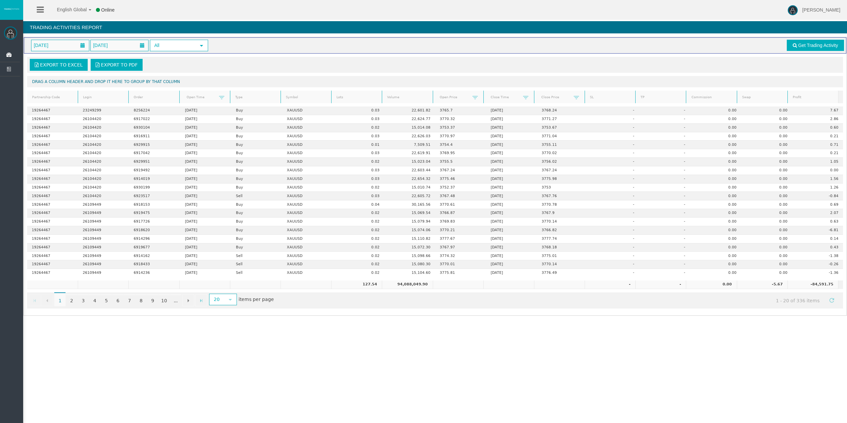
click at [344, 98] on link "Lots" at bounding box center [356, 97] width 49 height 9
click at [344, 98] on span at bounding box center [345, 97] width 5 height 5
click at [821, 98] on link "Profit" at bounding box center [812, 97] width 49 height 9
click at [544, 94] on link "Close Price" at bounding box center [555, 97] width 37 height 9
click at [347, 101] on link "Lots" at bounding box center [356, 97] width 49 height 9
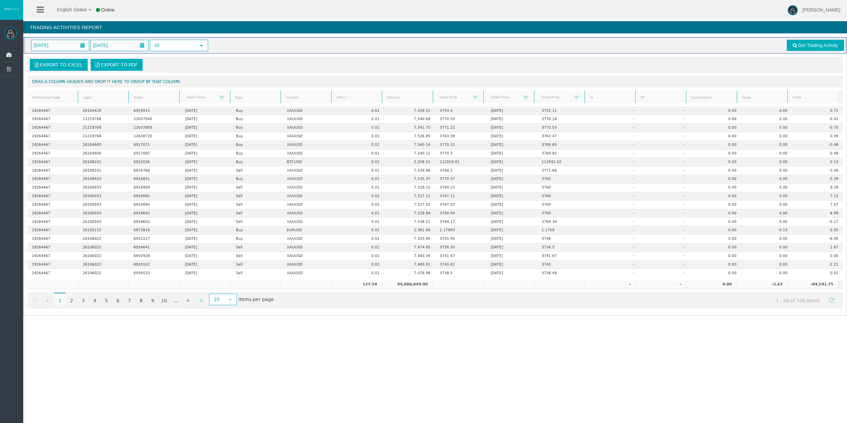
click at [347, 101] on link "Lots" at bounding box center [356, 97] width 49 height 9
click at [349, 100] on link "Lots" at bounding box center [356, 97] width 49 height 9
click at [351, 100] on link "Lots" at bounding box center [356, 97] width 49 height 9
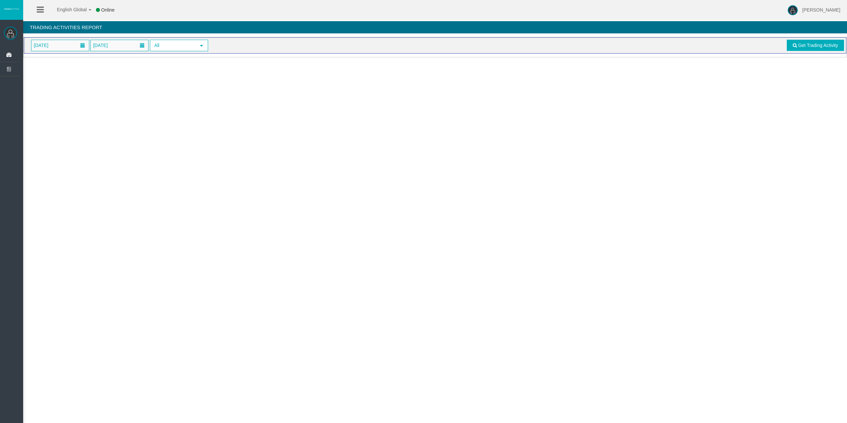
click at [61, 38] on div "[DATE] [DATE] All select Get Trading Activity" at bounding box center [435, 45] width 822 height 16
click at [61, 43] on span "[DATE]" at bounding box center [60, 45] width 58 height 11
click at [78, 123] on link "24" at bounding box center [75, 123] width 12 height 12
click at [800, 43] on span "Get Trading Activity" at bounding box center [818, 45] width 40 height 5
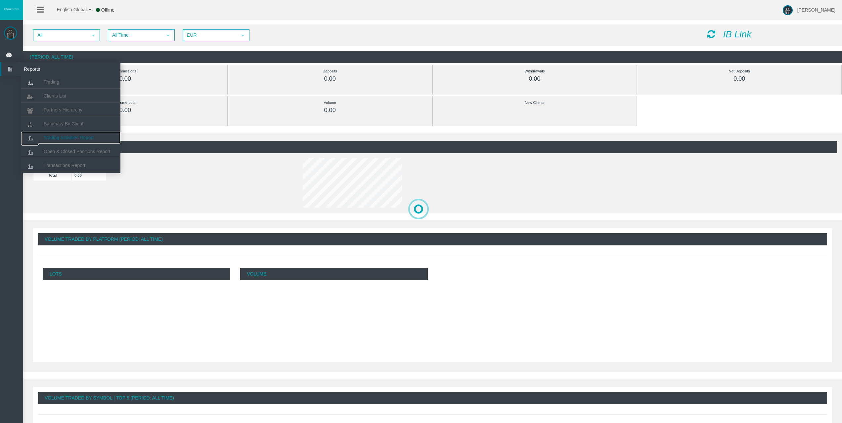
click at [70, 134] on link "Trading Activities Report" at bounding box center [70, 138] width 99 height 12
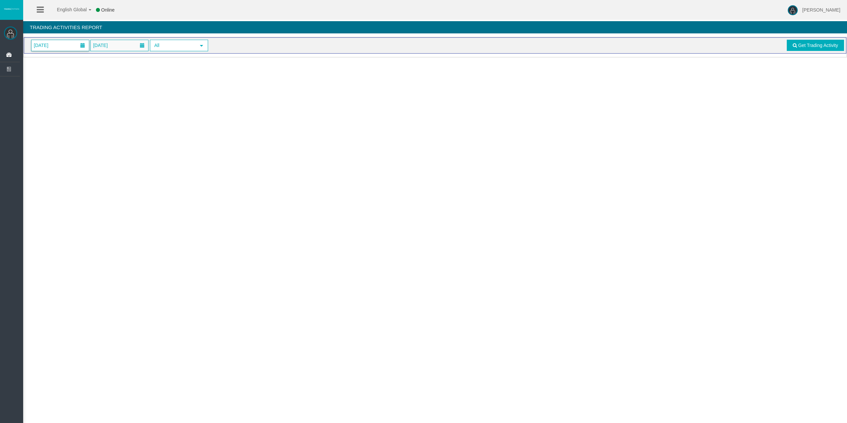
click at [69, 45] on span "[DATE]" at bounding box center [60, 45] width 58 height 11
click at [79, 119] on link "24" at bounding box center [75, 123] width 12 height 12
click at [812, 46] on span "Get Trading Activity" at bounding box center [818, 45] width 40 height 5
